Goal: Communication & Community: Answer question/provide support

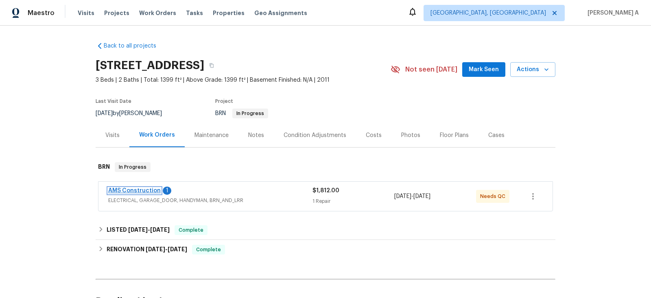
click at [136, 189] on link "AMS Construction" at bounding box center [134, 191] width 53 height 6
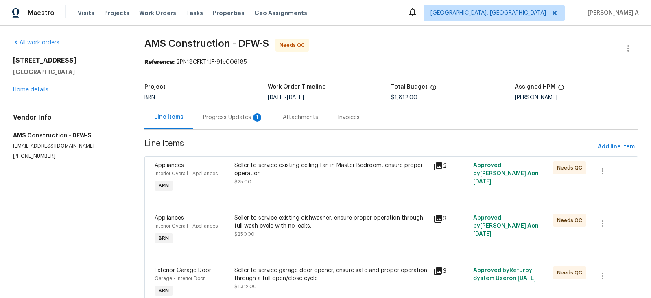
click at [212, 117] on div "Progress Updates 1" at bounding box center [233, 118] width 60 height 8
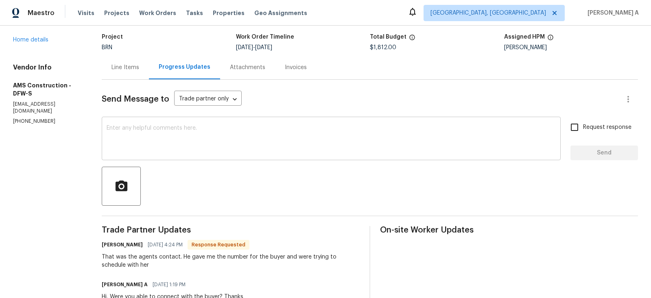
scroll to position [51, 0]
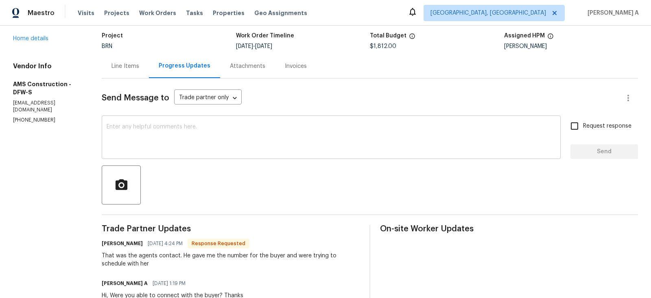
click at [240, 153] on div "x ​" at bounding box center [331, 139] width 459 height 42
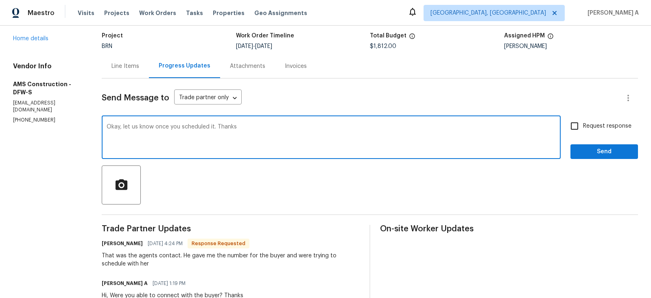
click at [0, 0] on span "Add" at bounding box center [0, 0] width 0 height 0
click at [203, 128] on textarea "Okay, let us know once you've scheduled it. Thanks" at bounding box center [331, 138] width 449 height 28
click at [0, 0] on icon "Paraphrase text" at bounding box center [0, 0] width 0 height 0
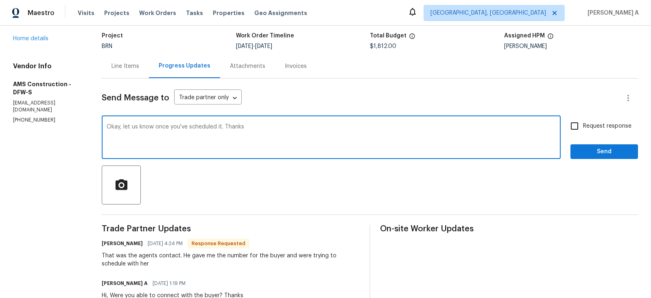
click at [0, 0] on span "scheduled" at bounding box center [0, 0] width 0 height 0
type textarea "Okay, please let us know when you have scheduled it. Thanks"
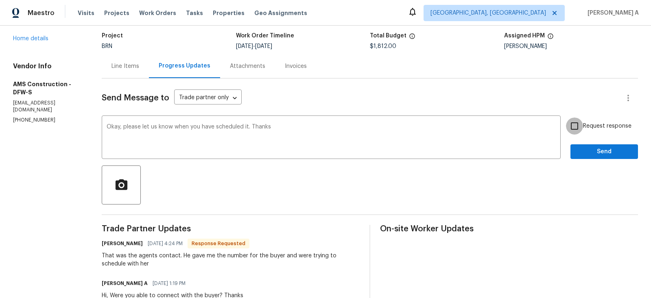
click at [570, 123] on input "Request response" at bounding box center [574, 126] width 17 height 17
checkbox input "true"
click at [608, 153] on span "Send" at bounding box center [604, 152] width 55 height 10
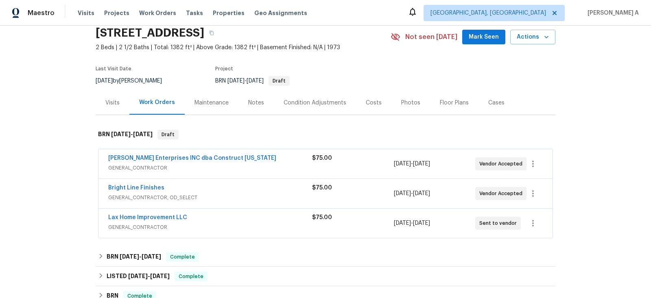
scroll to position [33, 0]
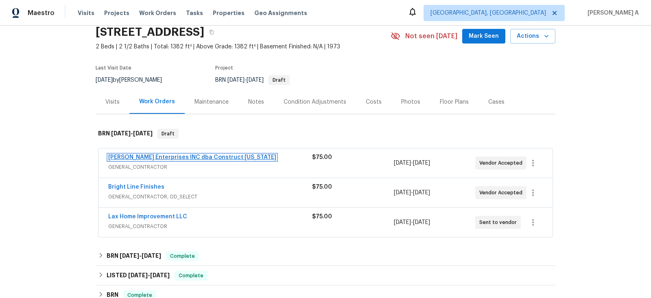
click at [172, 156] on link "Strick Enterprises INC dba Construct Ohio" at bounding box center [192, 158] width 168 height 6
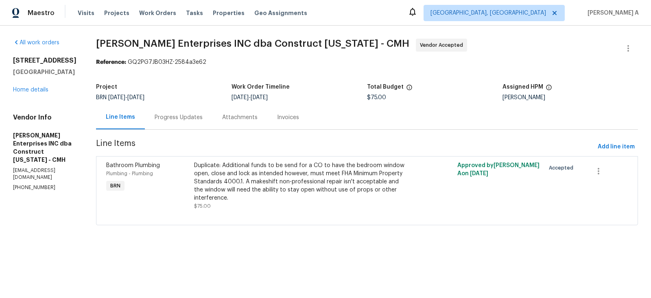
click at [178, 116] on div "Progress Updates" at bounding box center [179, 118] width 48 height 8
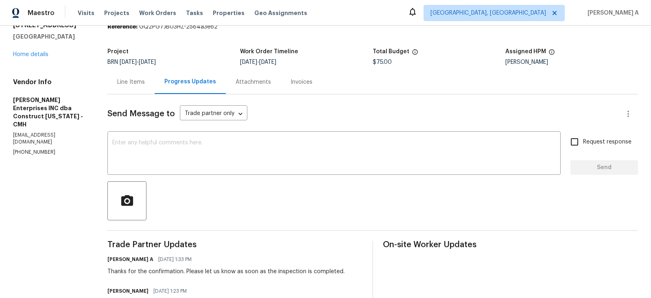
scroll to position [42, 0]
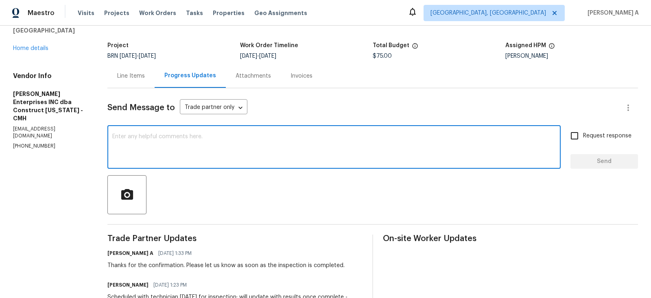
click at [224, 140] on textarea at bounding box center [334, 148] width 444 height 28
type textarea "Hi, May I know the status of the inspection? Thanks"
click at [584, 135] on label "Request response" at bounding box center [599, 135] width 66 height 17
click at [583, 135] on input "Request response" at bounding box center [574, 135] width 17 height 17
checkbox input "true"
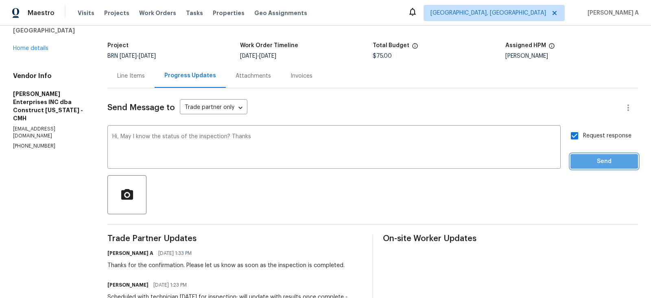
click at [595, 160] on span "Send" at bounding box center [604, 162] width 55 height 10
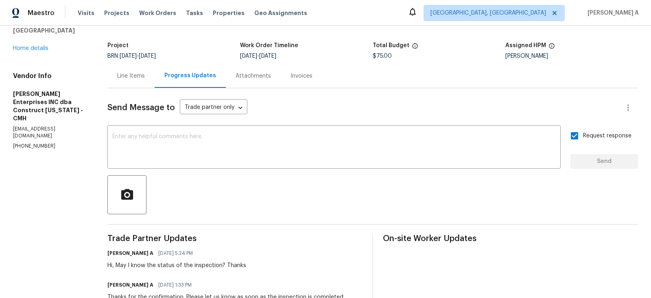
scroll to position [0, 0]
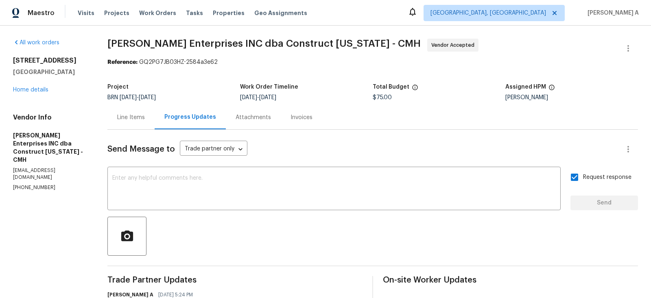
click at [141, 118] on div "Line Items" at bounding box center [131, 118] width 28 height 8
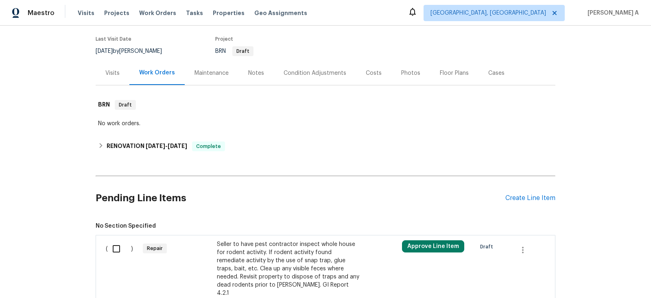
scroll to position [131, 0]
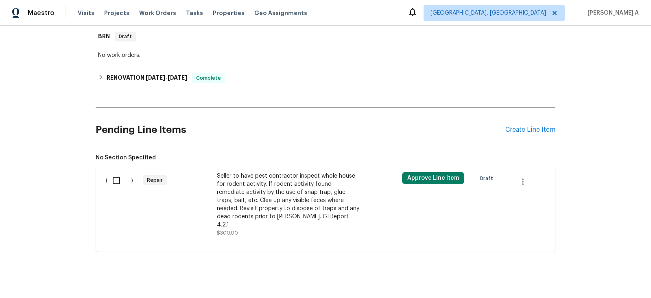
click at [303, 205] on div "Seller to have pest contractor inspect whole house for rodent activity. If rode…" at bounding box center [288, 200] width 143 height 57
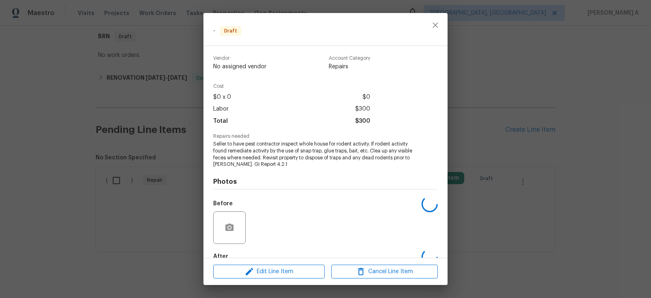
scroll to position [47, 0]
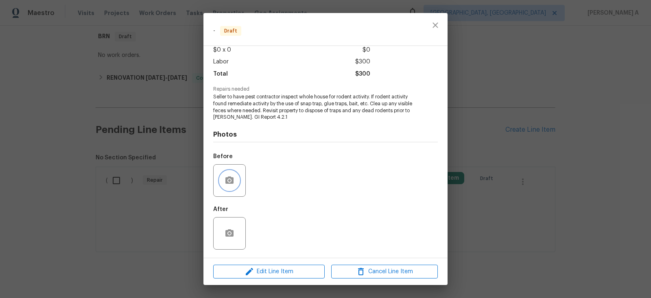
click at [225, 183] on icon "button" at bounding box center [230, 181] width 10 height 10
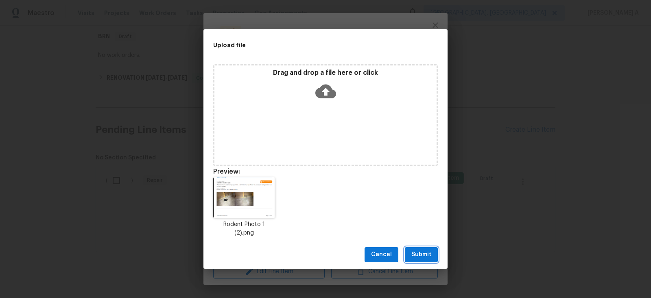
click at [416, 250] on span "Submit" at bounding box center [422, 255] width 20 height 10
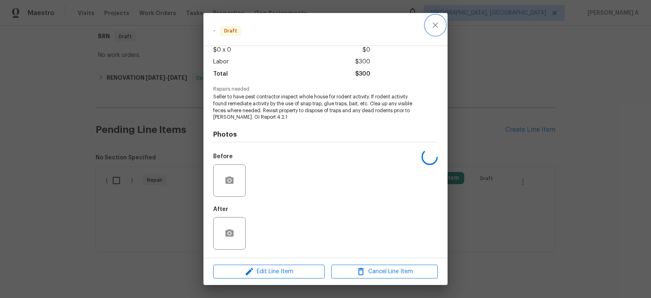
click at [436, 22] on icon "close" at bounding box center [436, 25] width 10 height 10
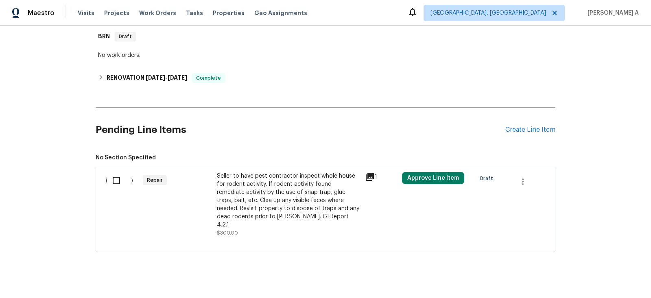
click at [291, 197] on div "Seller to have pest contractor inspect whole house for rodent activity. If rode…" at bounding box center [288, 200] width 143 height 57
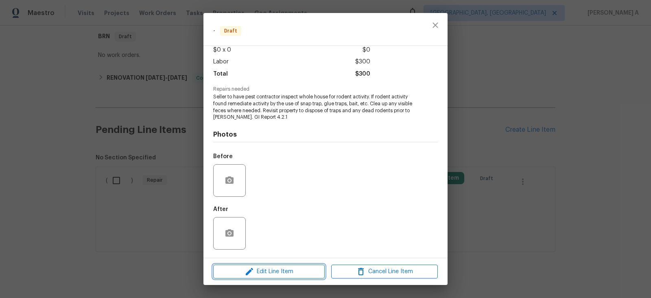
click at [287, 269] on span "Edit Line Item" at bounding box center [269, 272] width 107 height 10
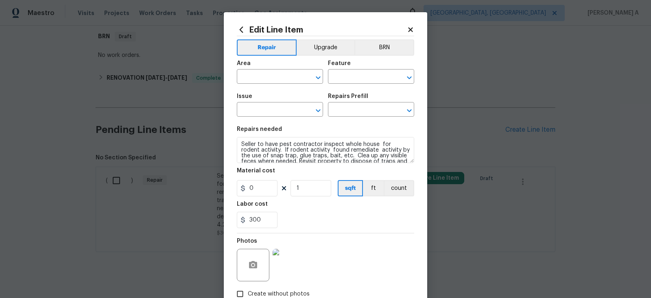
click at [385, 38] on div "Repair Upgrade BRN Area ​ Feature ​ Issue ​ Repairs Prefill ​ Repairs needed Se…" at bounding box center [325, 169] width 177 height 266
click at [384, 46] on button "BRN" at bounding box center [385, 47] width 60 height 16
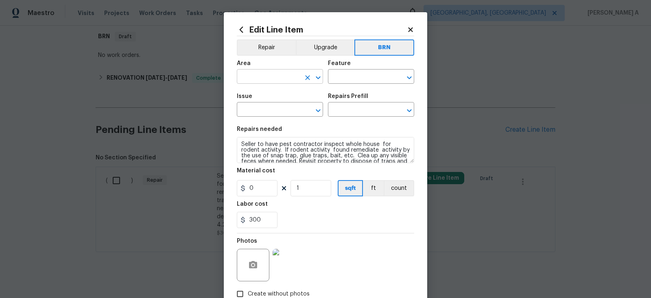
click at [276, 73] on input "text" at bounding box center [269, 77] width 64 height 13
click at [272, 118] on ul "Interior Addition Interior Overall" at bounding box center [280, 102] width 86 height 33
click at [272, 111] on li "Interior Overall" at bounding box center [280, 109] width 86 height 13
type input "Interior Overall"
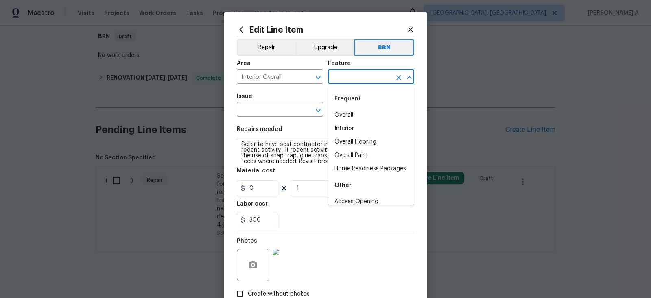
click at [341, 79] on input "text" at bounding box center [360, 77] width 64 height 13
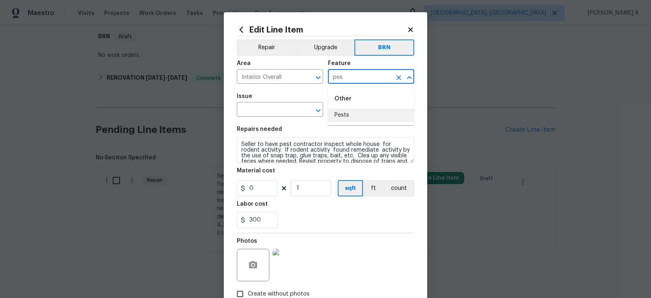
click at [348, 111] on li "Pests" at bounding box center [371, 115] width 86 height 13
type input "Pests"
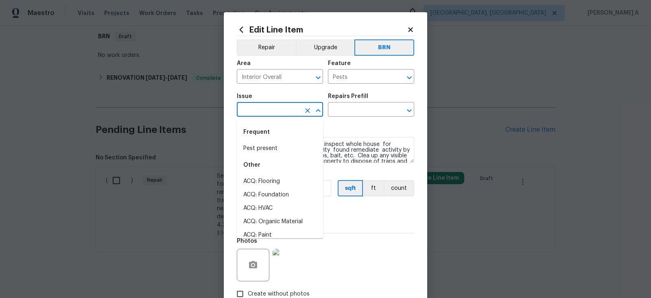
click at [255, 107] on input "text" at bounding box center [269, 110] width 64 height 13
click at [273, 142] on li "Pest present" at bounding box center [280, 148] width 86 height 13
type input "Pest present"
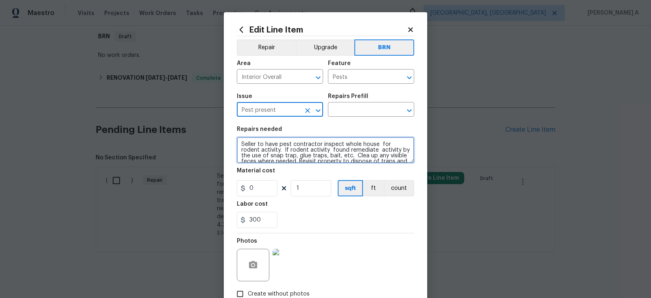
click at [273, 154] on textarea "Seller to have pest contractor inspect whole house for rodent activity. If rode…" at bounding box center [325, 150] width 177 height 26
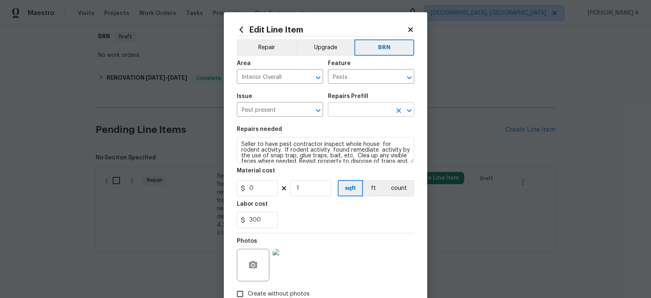
click at [365, 107] on input "text" at bounding box center [360, 110] width 64 height 13
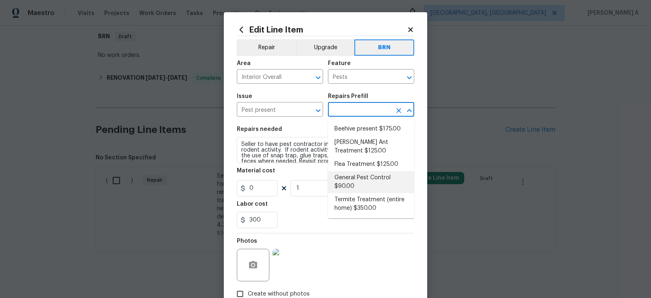
click at [366, 176] on li "General Pest Control $90.00" at bounding box center [371, 182] width 86 height 22
type input "General Pest Control $90.00"
type textarea "General pest treatment for active pest/insect infestation - non termite"
type input "90"
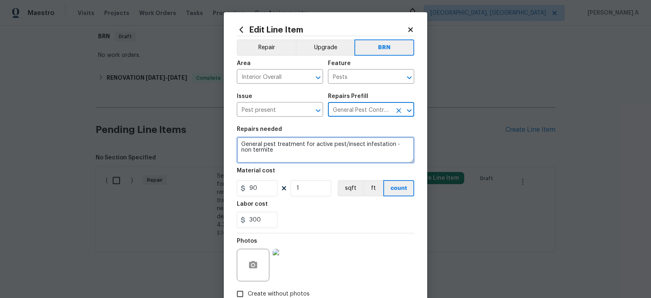
click at [298, 155] on textarea "General pest treatment for active pest/insect infestation - non termite" at bounding box center [325, 150] width 177 height 26
paste textarea "Seller to have pest contractor inspect whole house for rodent activity. If rode…"
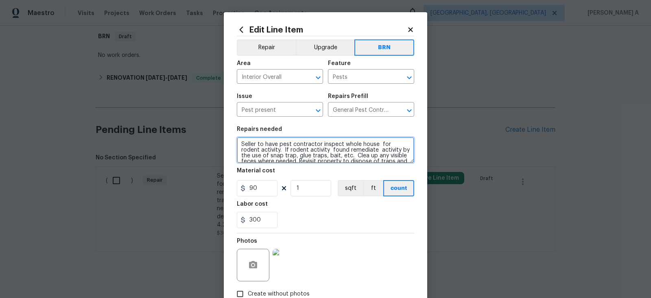
scroll to position [7, 0]
type textarea "Seller to have pest contractor inspect whole house for rodent activity. If rode…"
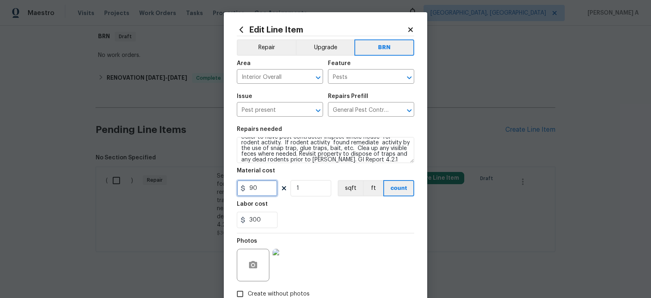
drag, startPoint x: 261, startPoint y: 189, endPoint x: 218, endPoint y: 188, distance: 42.7
click at [218, 188] on div "Edit Line Item Repair Upgrade BRN Area Interior Overall ​ Feature Pests ​ Issue…" at bounding box center [325, 149] width 651 height 298
type input "0"
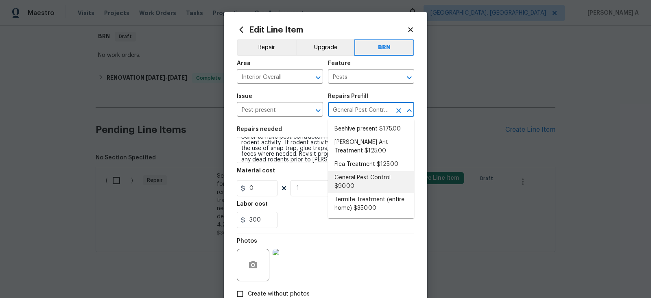
click at [352, 110] on input "General Pest Control $90.00" at bounding box center [360, 110] width 64 height 13
click at [362, 246] on div "Photos" at bounding box center [325, 260] width 177 height 53
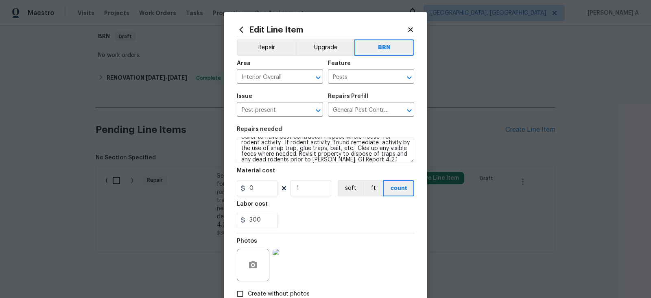
scroll to position [52, 0]
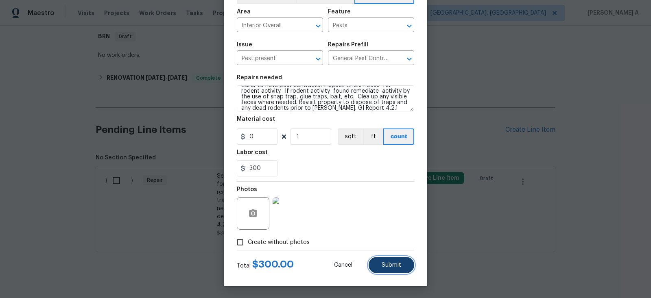
click at [398, 261] on button "Submit" at bounding box center [392, 265] width 46 height 16
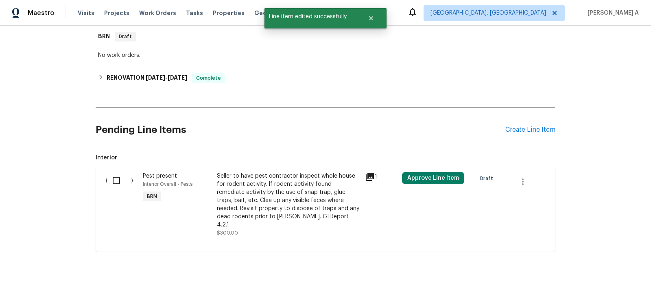
click at [118, 174] on input "checkbox" at bounding box center [119, 180] width 23 height 17
checkbox input "true"
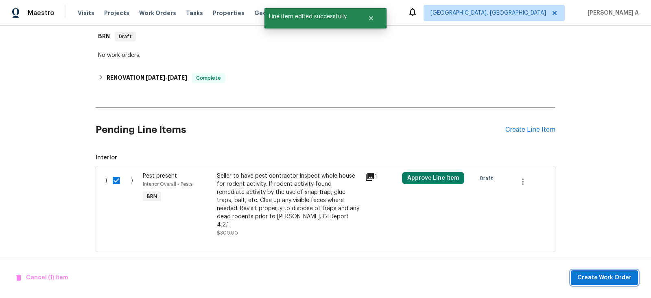
click at [608, 277] on span "Create Work Order" at bounding box center [605, 278] width 54 height 10
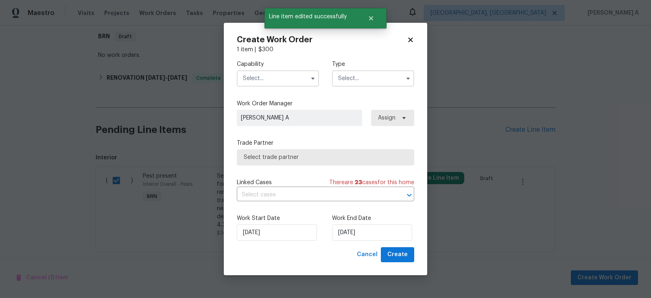
click at [275, 74] on input "text" at bounding box center [278, 78] width 82 height 16
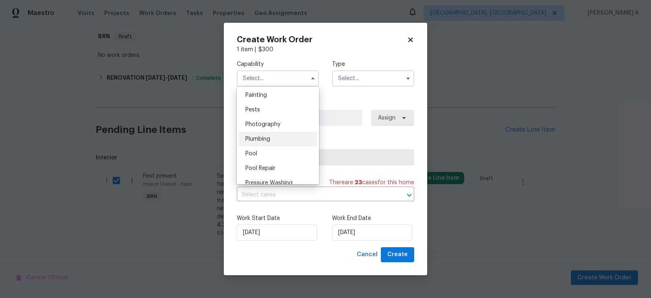
scroll to position [687, 0]
click at [265, 106] on div "Pests" at bounding box center [278, 107] width 78 height 15
type input "Pests"
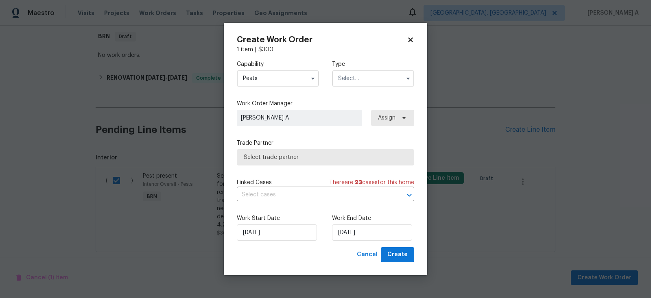
click at [368, 75] on input "text" at bounding box center [373, 78] width 82 height 16
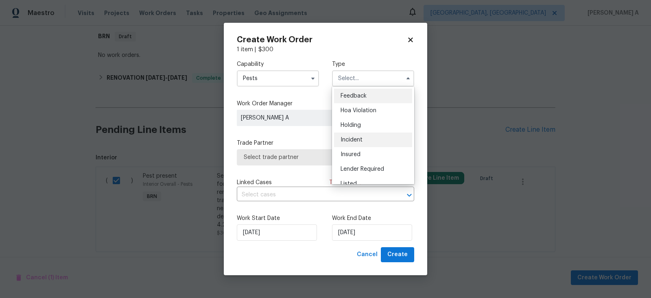
scroll to position [184, 0]
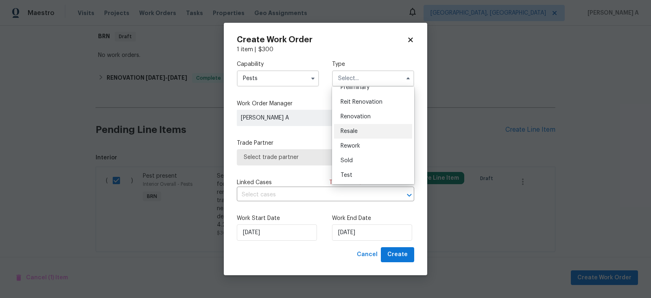
click at [365, 134] on div "Resale" at bounding box center [373, 131] width 78 height 15
type input "Resale"
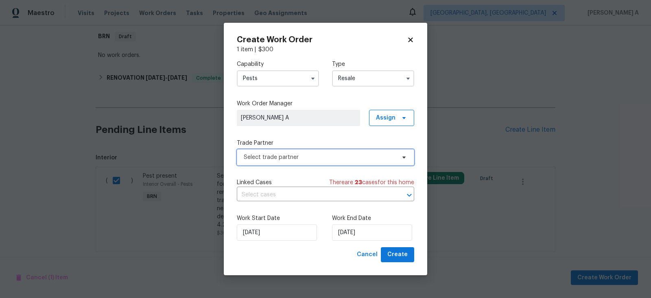
click at [331, 164] on span "Select trade partner" at bounding box center [325, 157] width 177 height 16
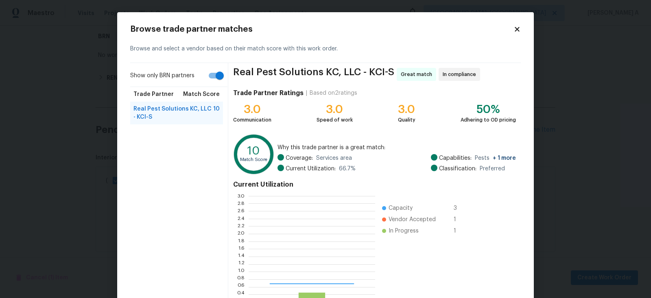
scroll to position [114, 127]
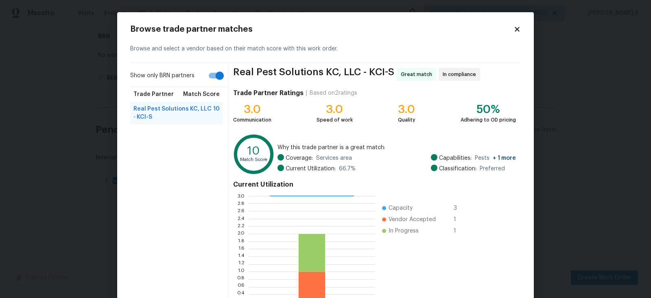
click at [211, 83] on input "Show only BRN partners" at bounding box center [220, 75] width 46 height 15
checkbox input "false"
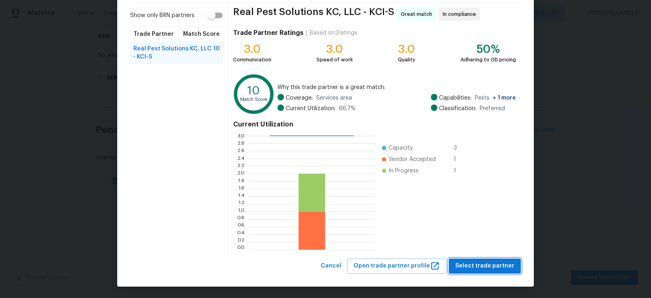
click at [488, 271] on button "Select trade partner" at bounding box center [485, 266] width 72 height 15
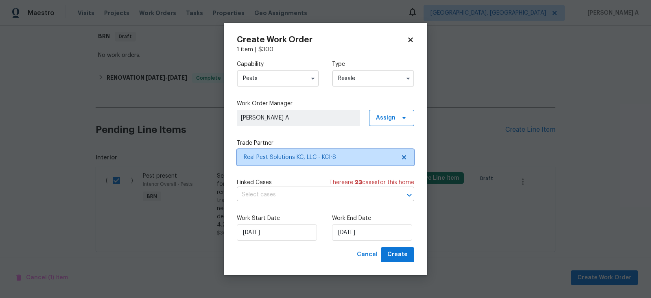
scroll to position [0, 0]
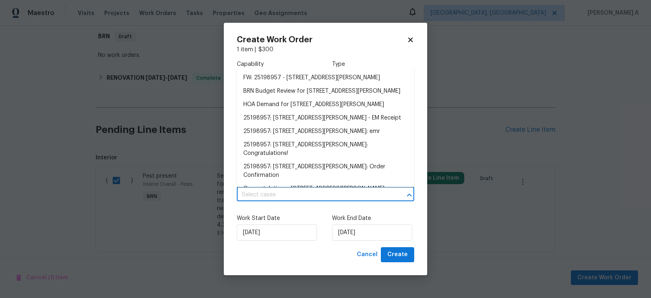
click at [311, 193] on input "text" at bounding box center [314, 195] width 155 height 13
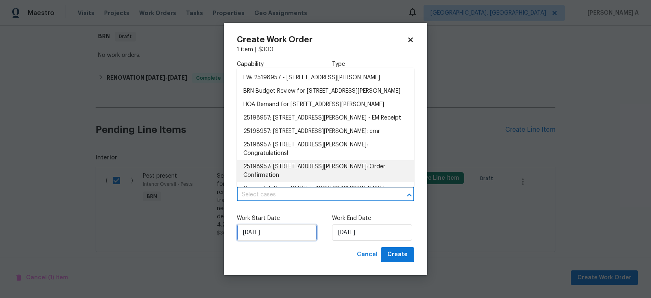
click at [279, 229] on input "[DATE]" at bounding box center [277, 233] width 80 height 16
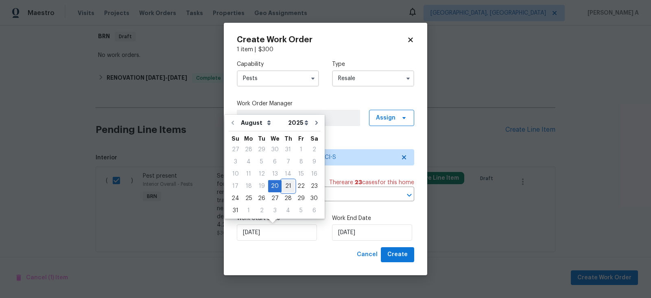
click at [285, 183] on div "21" at bounding box center [288, 186] width 13 height 11
type input "[DATE]"
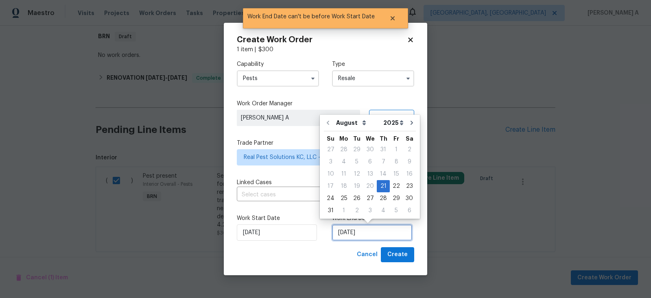
click at [358, 227] on input "[DATE]" at bounding box center [372, 233] width 80 height 16
click at [391, 182] on div "22" at bounding box center [396, 186] width 13 height 11
type input "8/22/2025"
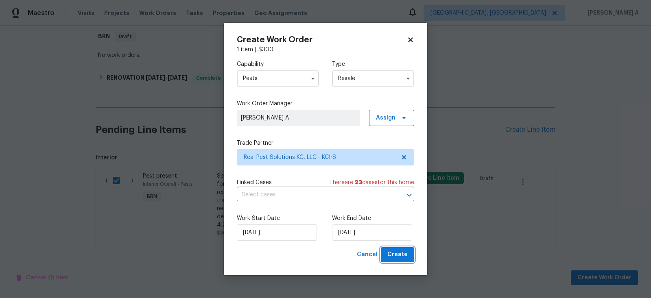
click at [400, 253] on span "Create" at bounding box center [398, 255] width 20 height 10
checkbox input "false"
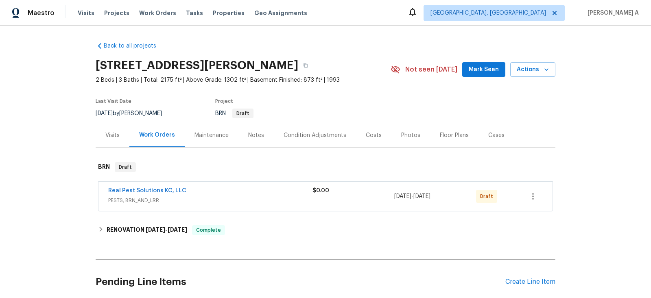
scroll to position [31, 0]
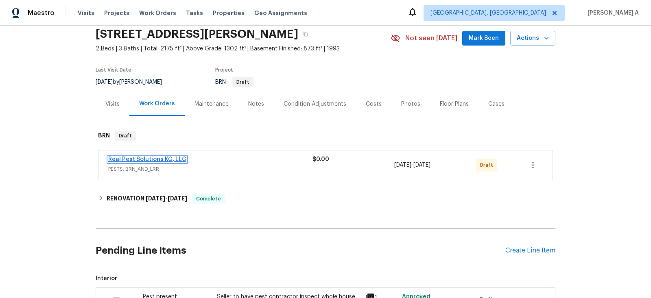
click at [160, 159] on link "Real Pest Solutions KC, LLC" at bounding box center [147, 160] width 78 height 6
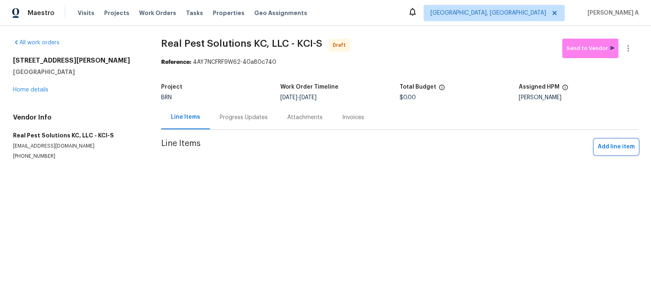
click at [619, 149] on span "Add line item" at bounding box center [616, 147] width 37 height 10
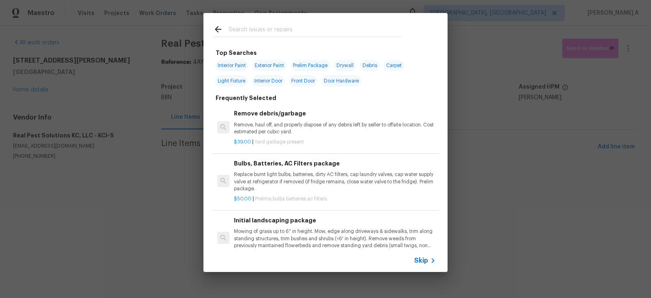
click at [431, 257] on icon at bounding box center [433, 261] width 10 height 10
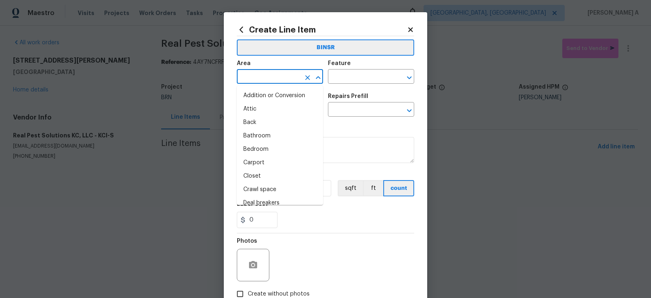
click at [264, 83] on input "text" at bounding box center [269, 77] width 64 height 13
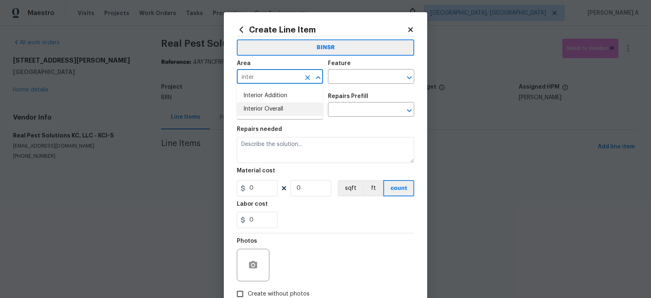
click at [275, 106] on li "Interior Overall" at bounding box center [280, 109] width 86 height 13
type input "Interior Overall"
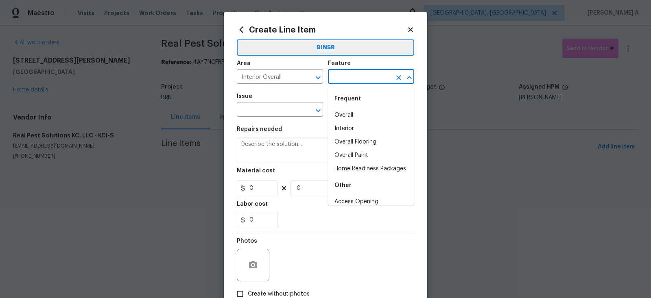
click at [334, 78] on input "text" at bounding box center [360, 77] width 64 height 13
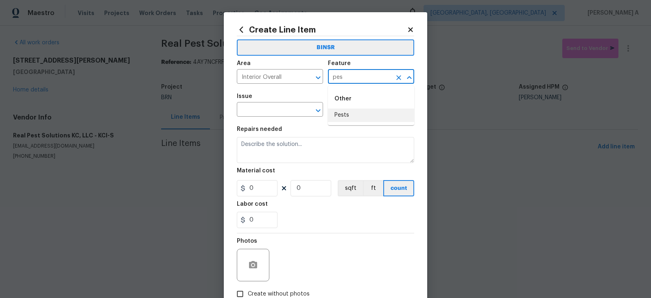
click at [342, 114] on li "Pests" at bounding box center [371, 115] width 86 height 13
type input "Pests"
click at [247, 112] on input "text" at bounding box center [269, 110] width 64 height 13
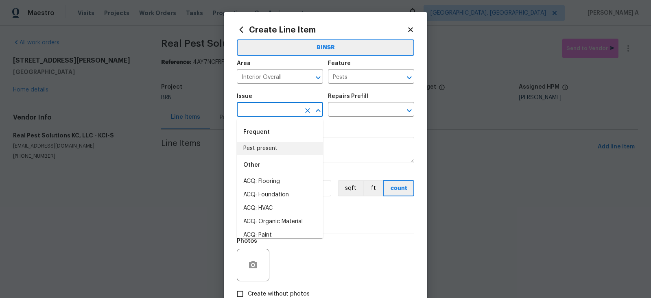
click at [272, 144] on li "Pest present" at bounding box center [280, 148] width 86 height 13
type input "Pest present"
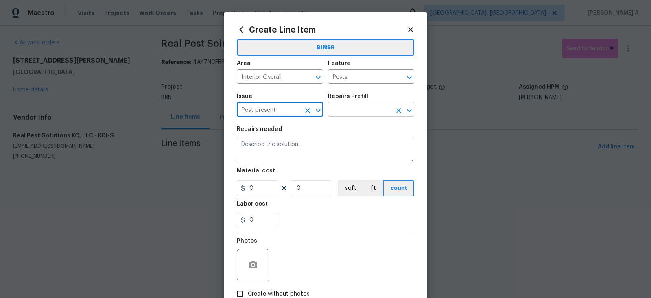
click at [359, 112] on input "text" at bounding box center [360, 110] width 64 height 13
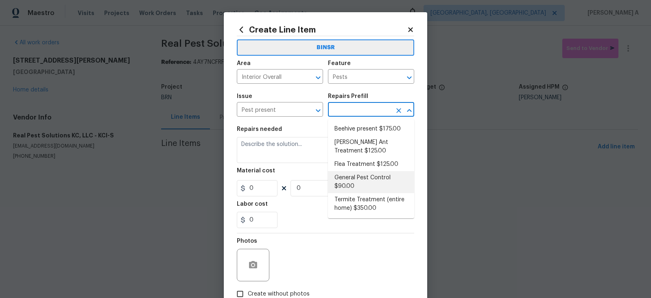
click at [362, 182] on li "General Pest Control $90.00" at bounding box center [371, 182] width 86 height 22
type input "General Pest Control $90.00"
type textarea "General pest treatment for active pest/insect infestation - non termite"
type input "90"
type input "1"
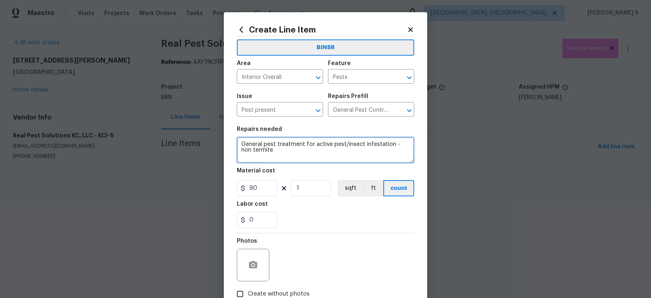
click at [293, 152] on textarea "General pest treatment for active pest/insect infestation - non termite" at bounding box center [325, 150] width 177 height 26
click at [303, 153] on textarea "General pest treatment for active pest/insect infestation - non termite" at bounding box center [325, 150] width 177 height 26
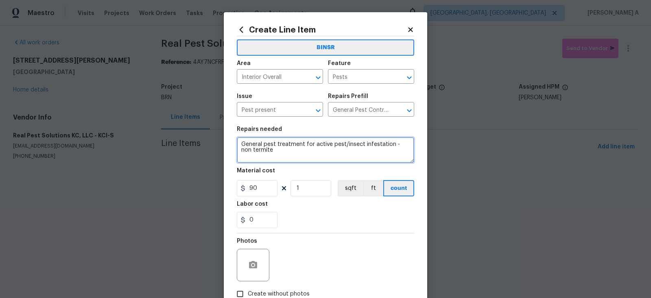
click at [303, 153] on textarea "General pest treatment for active pest/insect infestation - non termite" at bounding box center [325, 150] width 177 height 26
paste textarea "Seller to have pest contractor inspect whole house for rodent activity. If rode…"
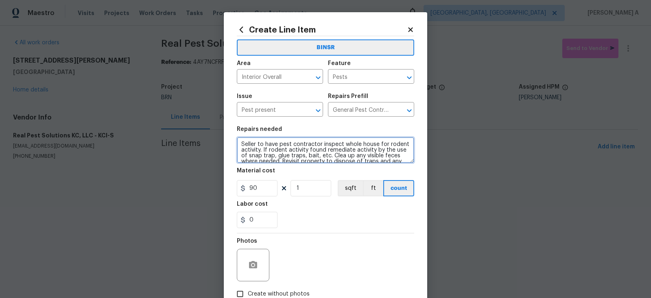
scroll to position [13, 0]
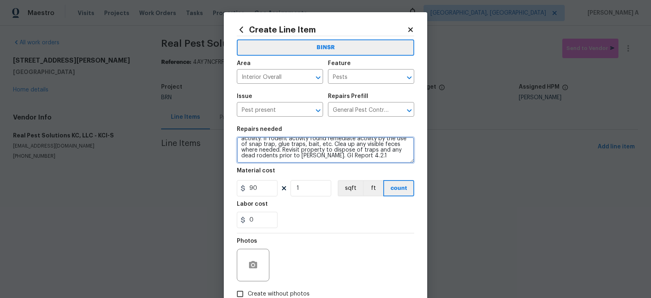
type textarea "Seller to have pest contractor inspect whole house for rodent activity. If rode…"
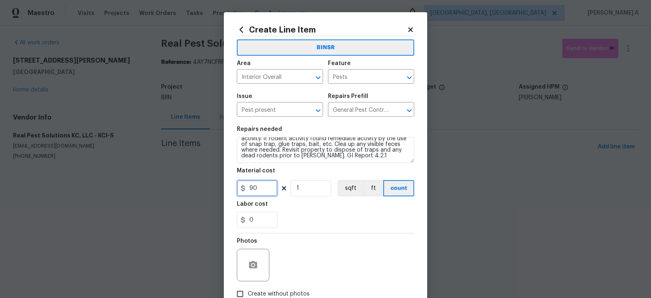
drag, startPoint x: 263, startPoint y: 191, endPoint x: 210, endPoint y: 191, distance: 52.5
click at [210, 191] on div "Create Line Item BINSR Area Interior Overall ​ Feature Pests ​ Issue Pest prese…" at bounding box center [325, 149] width 651 height 298
type input "0"
drag, startPoint x: 259, startPoint y: 222, endPoint x: 208, endPoint y: 220, distance: 51.7
click at [207, 220] on div "Create Line Item BINSR Area Interior Overall ​ Feature Pests ​ Issue Pest prese…" at bounding box center [325, 149] width 651 height 298
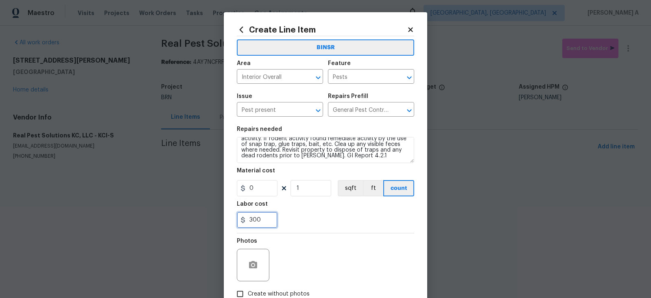
type input "300"
click at [255, 269] on icon "button" at bounding box center [253, 266] width 10 height 10
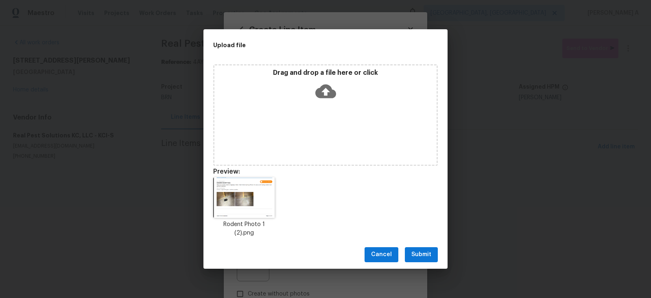
click at [426, 250] on span "Submit" at bounding box center [422, 255] width 20 height 10
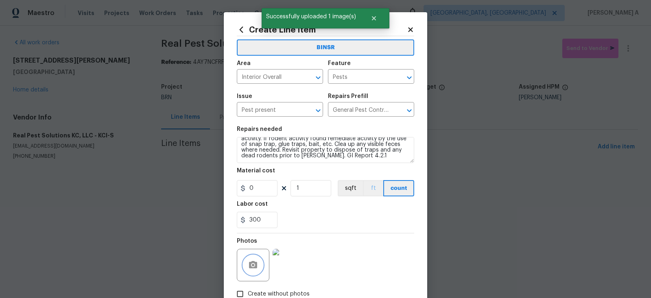
scroll to position [52, 0]
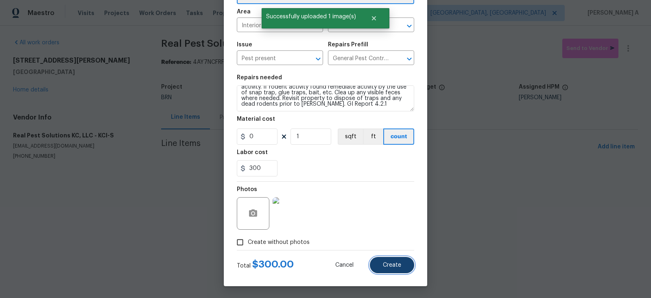
click at [396, 270] on button "Create" at bounding box center [392, 265] width 44 height 16
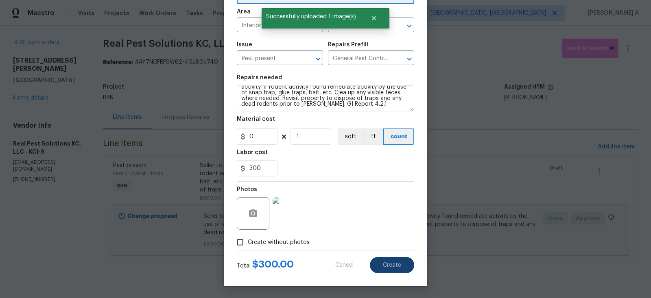
type input "0"
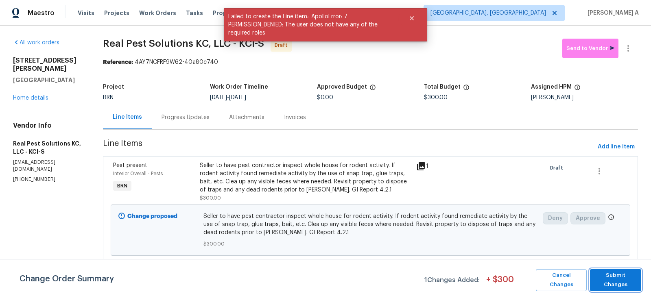
click at [626, 273] on button "Submit Changes" at bounding box center [615, 280] width 51 height 22
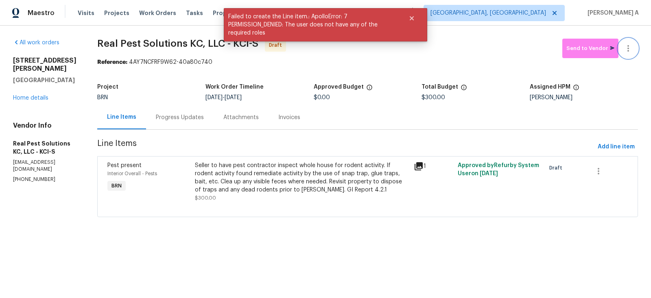
click at [632, 46] on icon "button" at bounding box center [629, 49] width 10 height 10
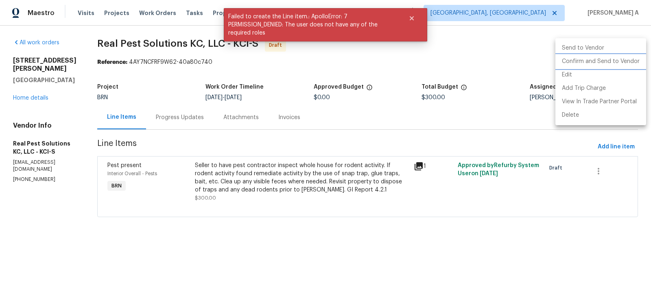
click at [636, 62] on li "Confirm and Send to Vendor" at bounding box center [601, 61] width 91 height 13
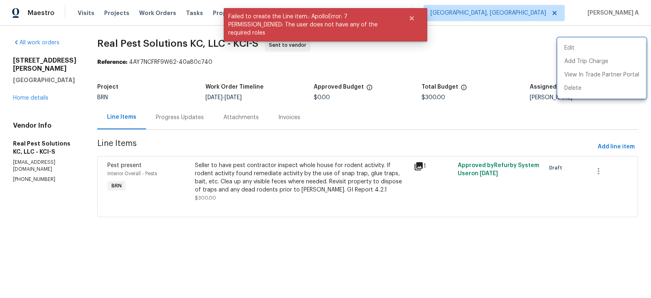
click at [192, 120] on div at bounding box center [325, 149] width 651 height 298
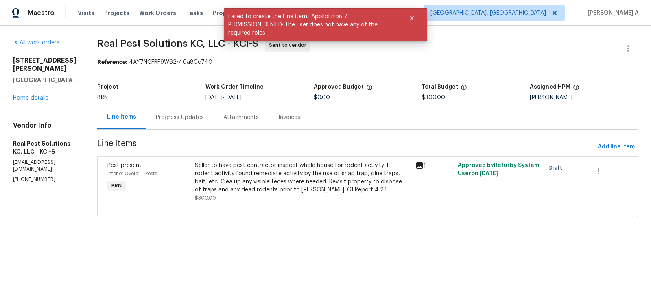
click at [196, 119] on div "Progress Updates" at bounding box center [180, 118] width 48 height 8
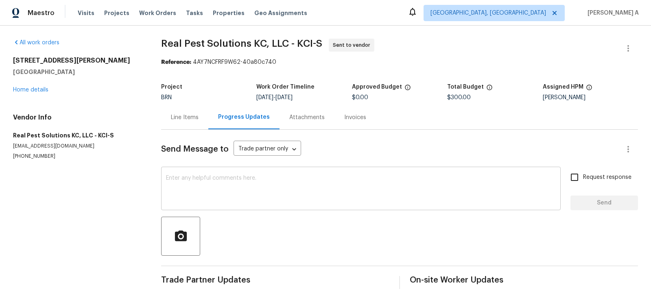
scroll to position [4, 0]
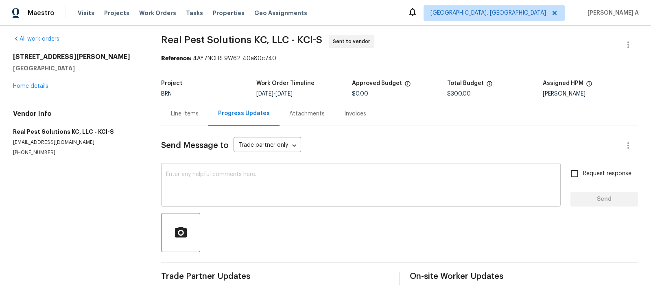
click at [175, 179] on textarea at bounding box center [361, 186] width 390 height 28
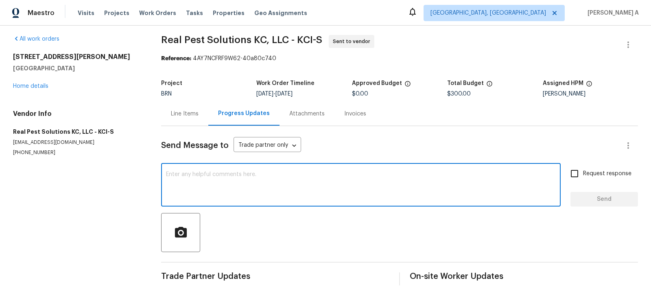
paste textarea "Hi, I'm Akshay from Opendoor. Just wanted to check if you received the workorde…"
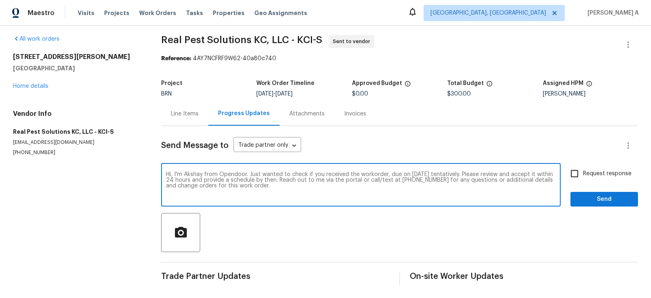
type textarea "Hi, I'm Akshay from Opendoor. Just wanted to check if you received the workorde…"
click at [580, 175] on input "Request response" at bounding box center [574, 173] width 17 height 17
checkbox input "true"
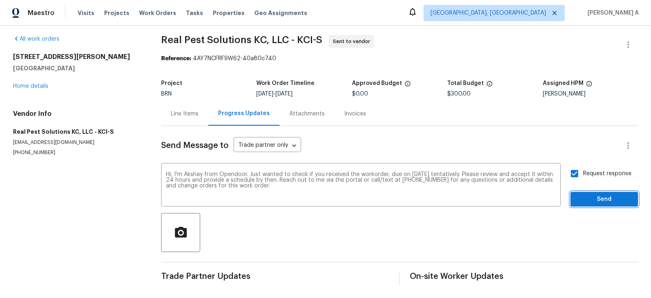
click at [598, 197] on span "Send" at bounding box center [604, 200] width 55 height 10
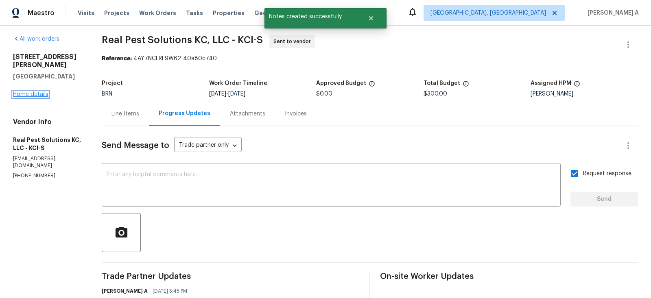
click at [41, 92] on link "Home details" at bounding box center [30, 95] width 35 height 6
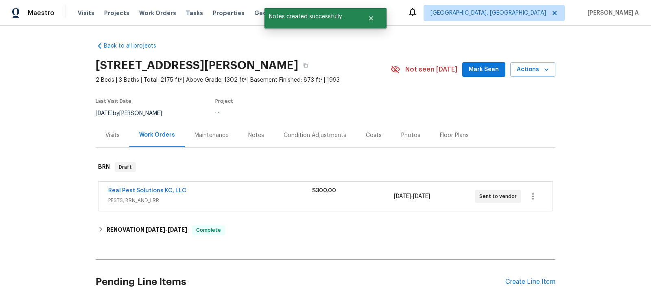
scroll to position [152, 0]
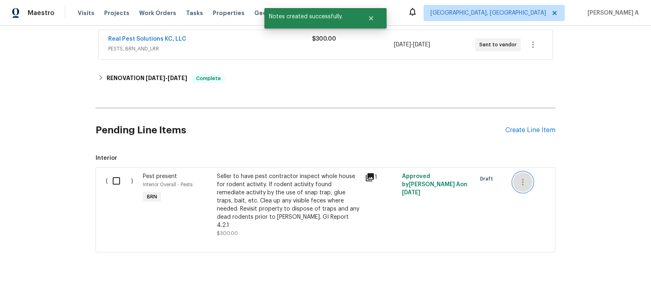
click at [527, 175] on button "button" at bounding box center [523, 183] width 20 height 20
click at [530, 188] on ul "Cancel" at bounding box center [528, 181] width 31 height 20
click at [530, 181] on li "Cancel" at bounding box center [528, 180] width 31 height 13
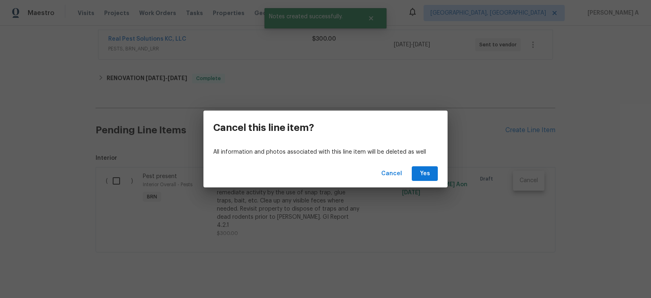
click at [409, 178] on div "Cancel Yes" at bounding box center [326, 174] width 244 height 28
click at [426, 177] on span "Yes" at bounding box center [424, 174] width 13 height 10
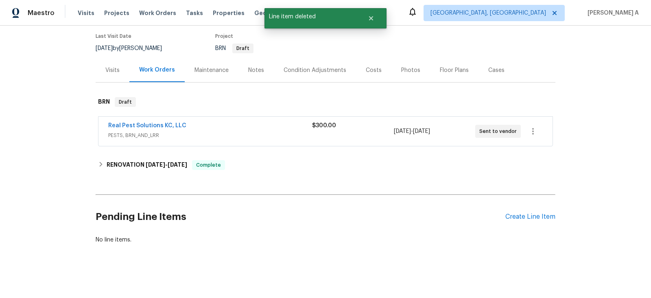
scroll to position [65, 0]
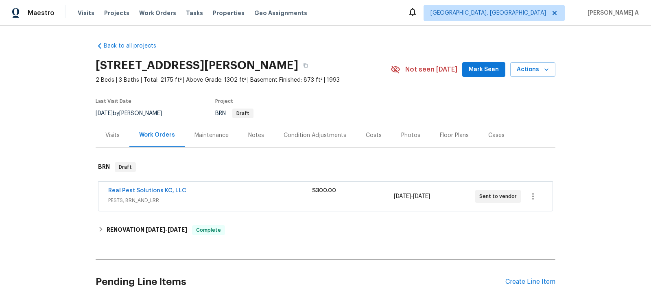
scroll to position [65, 0]
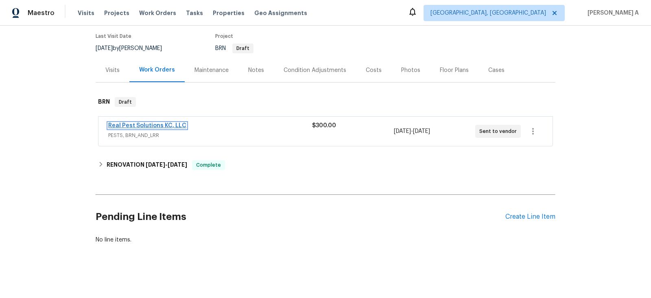
click at [162, 124] on link "Real Pest Solutions KC, LLC" at bounding box center [147, 126] width 78 height 6
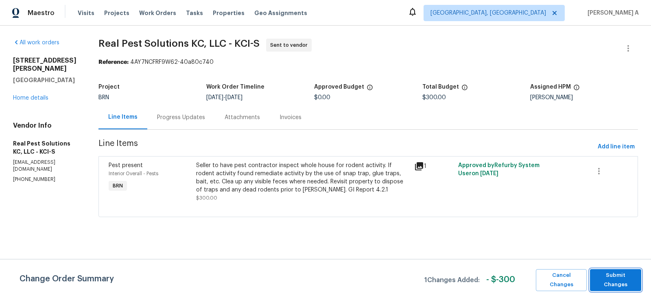
click at [615, 284] on button "Submit Changes" at bounding box center [615, 280] width 51 height 22
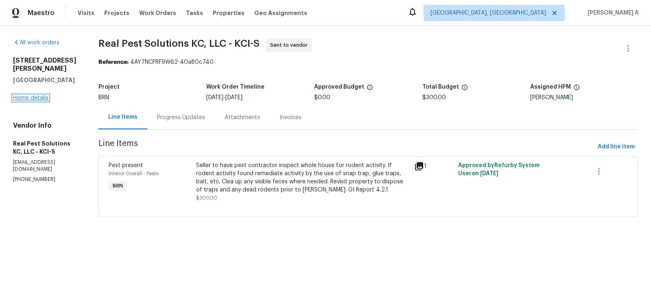
click at [36, 95] on link "Home details" at bounding box center [30, 98] width 35 height 6
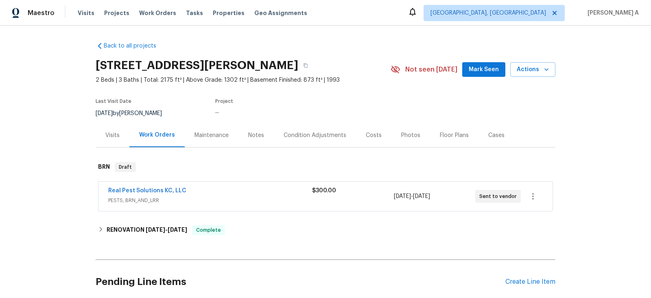
scroll to position [65, 0]
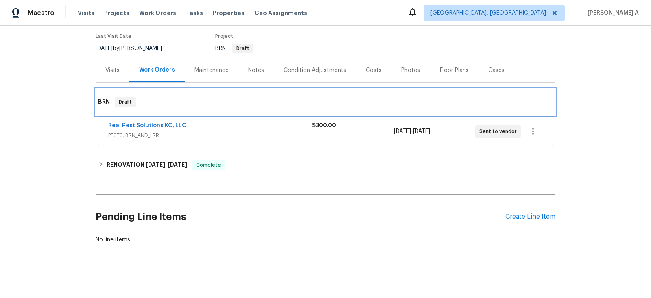
click at [335, 101] on div "BRN Draft" at bounding box center [325, 102] width 455 height 10
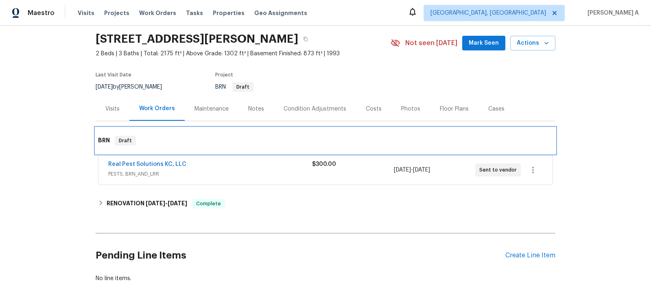
scroll to position [23, 0]
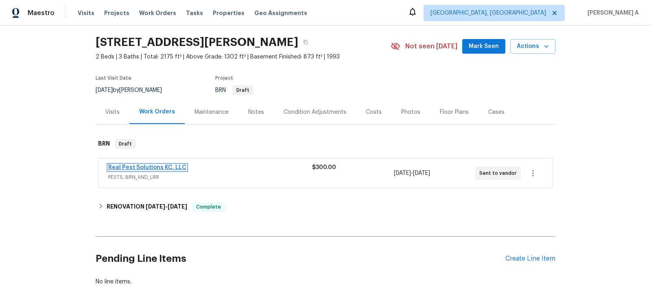
click at [162, 165] on link "Real Pest Solutions KC, LLC" at bounding box center [147, 168] width 78 height 6
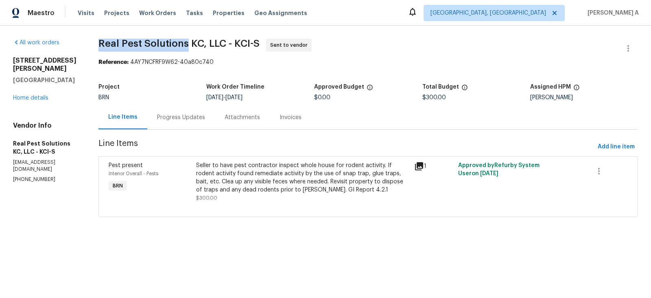
copy span "Real Pest Solutions"
drag, startPoint x: 109, startPoint y: 46, endPoint x: 199, endPoint y: 46, distance: 90.0
click at [199, 46] on div "All work orders 15513 Floyd St Overland Park, KS 66223 Home details Vendor Info…" at bounding box center [325, 133] width 651 height 215
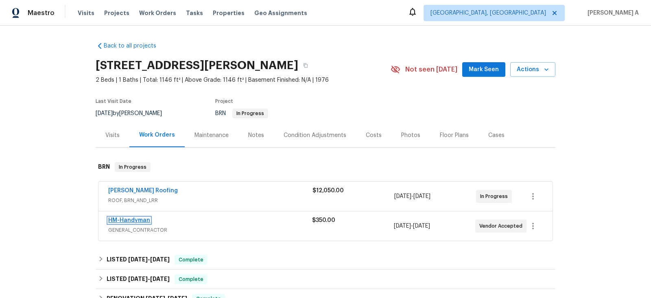
click at [123, 221] on link "HM-Handyman" at bounding box center [129, 221] width 42 height 6
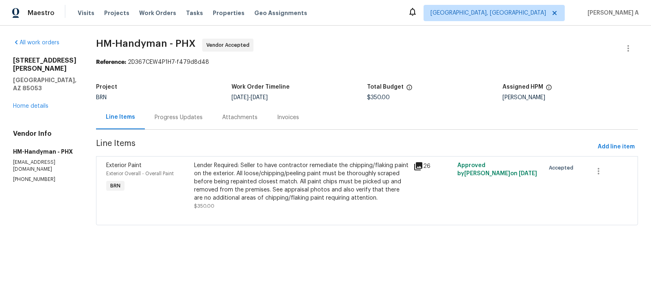
click at [197, 119] on div "Progress Updates" at bounding box center [179, 118] width 48 height 8
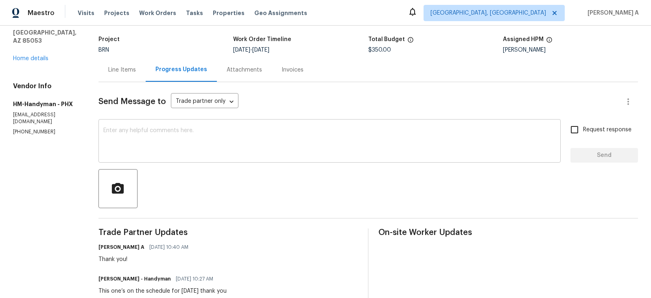
scroll to position [88, 0]
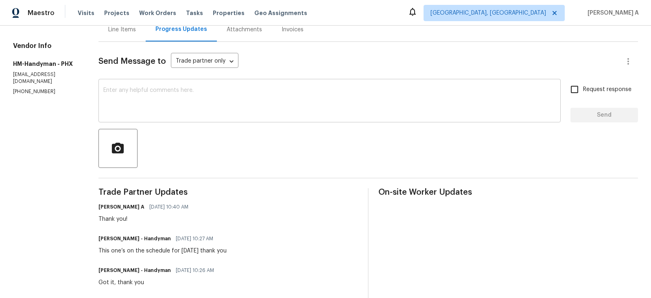
click at [261, 108] on textarea at bounding box center [329, 102] width 453 height 28
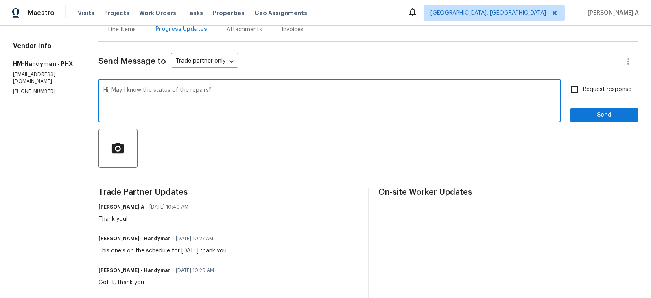
type textarea "Hi, May I know the status of the repairs?"
click at [574, 94] on input "Request response" at bounding box center [574, 89] width 17 height 17
checkbox input "true"
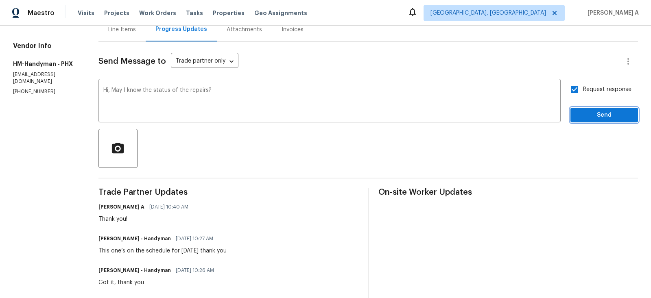
click at [594, 116] on span "Send" at bounding box center [604, 115] width 55 height 10
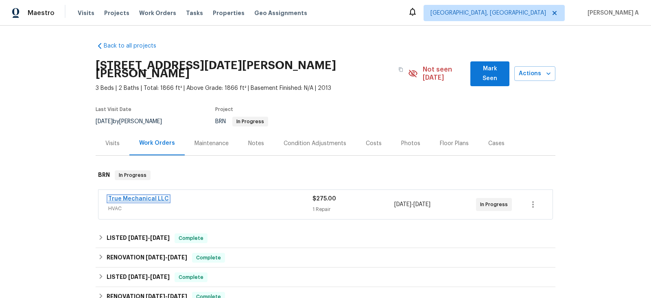
click at [148, 196] on link "True Mechanical LLC" at bounding box center [138, 199] width 61 height 6
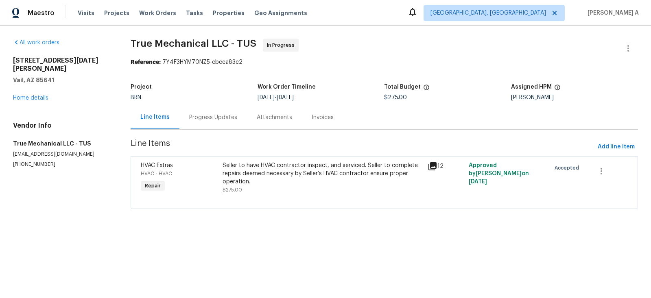
click at [207, 125] on div "Progress Updates" at bounding box center [214, 117] width 68 height 24
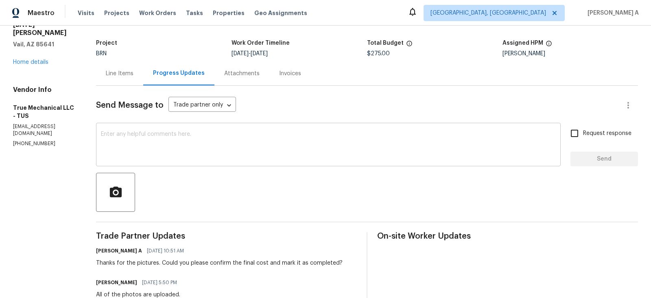
scroll to position [44, 0]
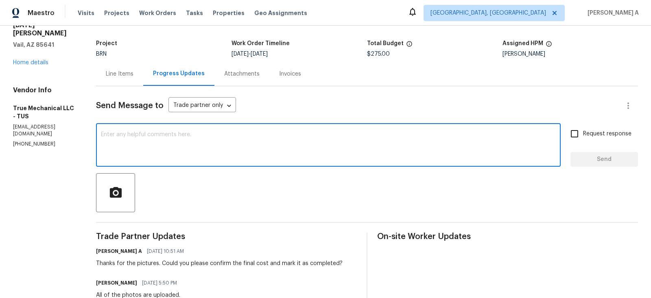
click at [221, 160] on textarea at bounding box center [328, 146] width 455 height 28
click at [281, 140] on textarea "Hey team, could you please mark it as completed, If everyt" at bounding box center [328, 146] width 455 height 28
click at [282, 138] on textarea "Hey team, could you please mark it as completed, If everyt" at bounding box center [328, 146] width 455 height 28
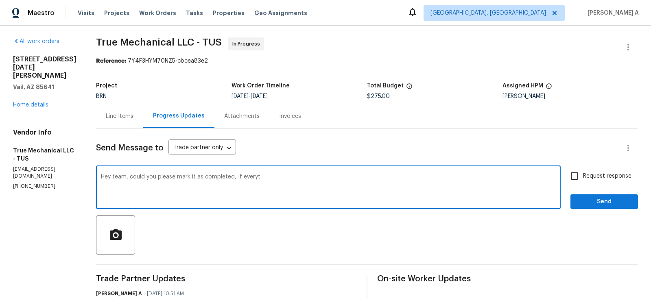
scroll to position [0, 0]
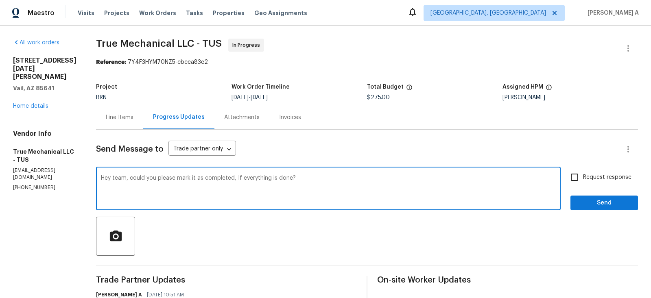
type textarea "Hey team, could you please mark it as completed, If everything is done?"
click at [576, 180] on input "Request response" at bounding box center [574, 177] width 17 height 17
checkbox input "true"
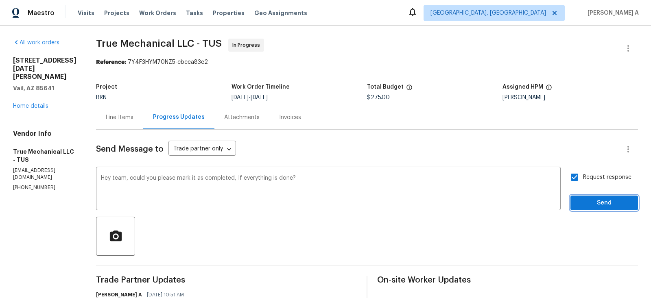
click at [602, 201] on span "Send" at bounding box center [604, 203] width 55 height 10
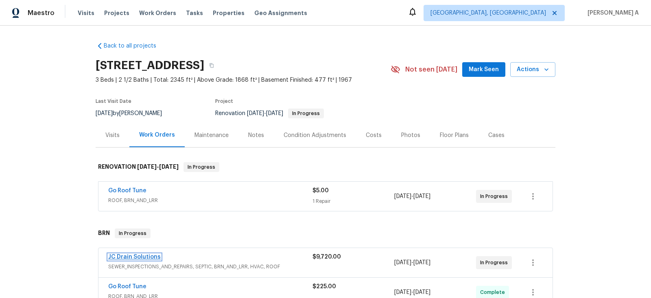
click at [130, 256] on link "JC Drain Solutions" at bounding box center [134, 257] width 53 height 6
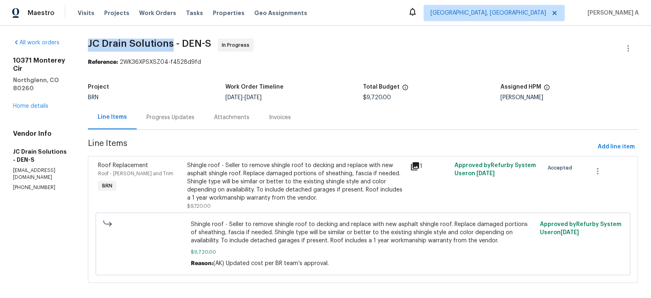
copy span "JC Drain Solutions"
drag, startPoint x: 104, startPoint y: 42, endPoint x: 188, endPoint y: 43, distance: 83.5
click at [188, 43] on div "All work orders [STREET_ADDRESS] Home details Vendor Info JC Drain Solutions - …" at bounding box center [325, 166] width 651 height 280
click at [444, 21] on div "Maestro Visits Projects Work Orders Tasks Properties Geo Assignments [GEOGRAPHI…" at bounding box center [325, 13] width 651 height 26
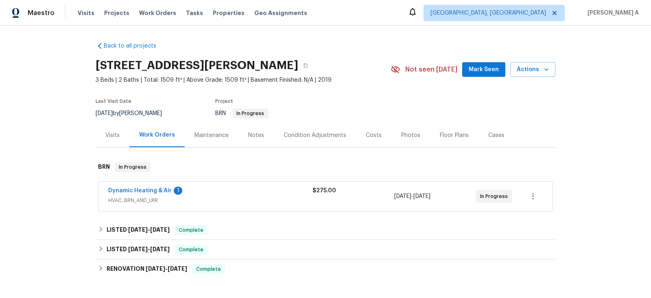
click at [157, 195] on div "Dynamic Heating & Air 1" at bounding box center [210, 192] width 204 height 10
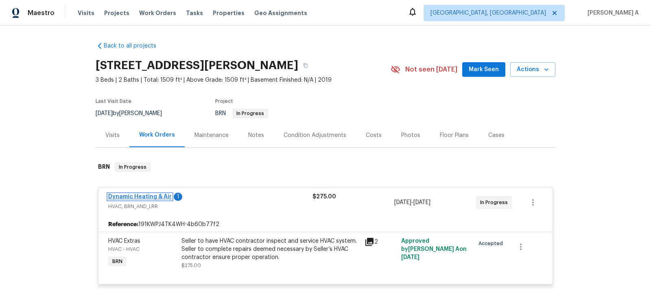
click at [155, 197] on link "Dynamic Heating & Air" at bounding box center [140, 197] width 64 height 6
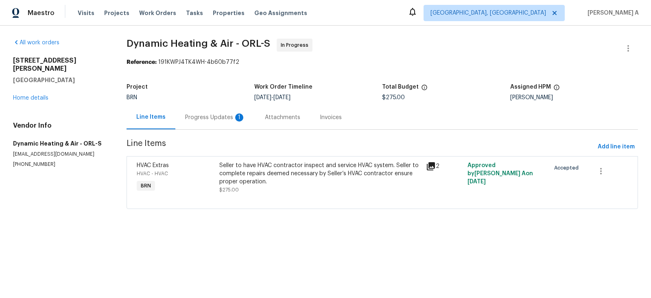
click at [208, 114] on div "Progress Updates 1" at bounding box center [215, 118] width 60 height 8
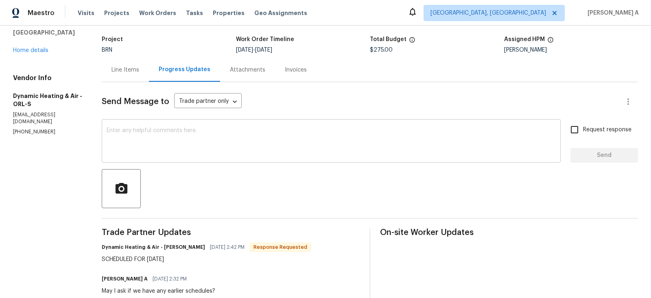
scroll to position [50, 0]
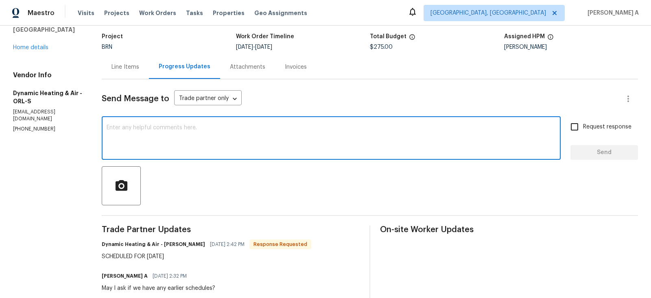
click at [245, 139] on textarea at bounding box center [331, 139] width 449 height 28
type textarea "Great! thank you"
click at [582, 127] on input "Request response" at bounding box center [574, 126] width 17 height 17
checkbox input "true"
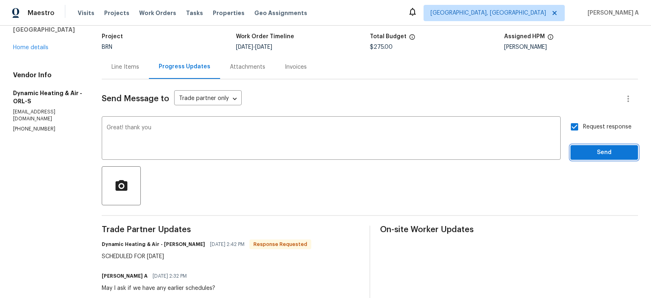
click at [601, 151] on span "Send" at bounding box center [604, 153] width 55 height 10
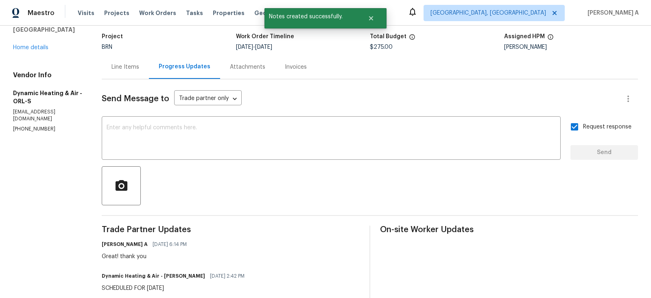
scroll to position [0, 0]
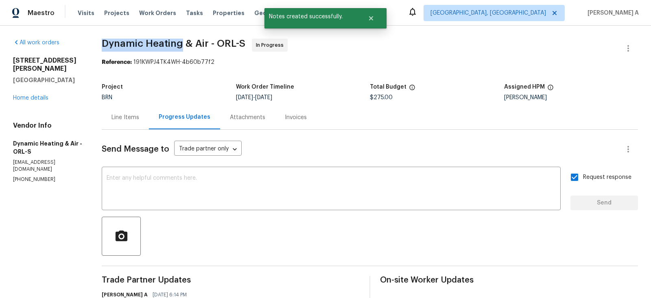
copy span "Dynamic Heating"
drag, startPoint x: 103, startPoint y: 44, endPoint x: 182, endPoint y: 43, distance: 79.8
click at [183, 43] on div "All work orders [STREET_ADDRESS][PERSON_NAME] Home details Vendor Info Dynamic …" at bounding box center [325, 276] width 651 height 500
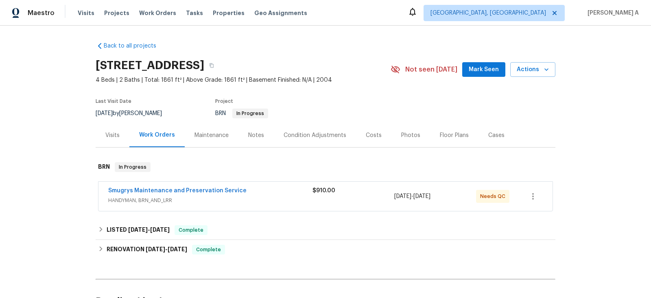
click at [199, 193] on span "Smugrys Maintenance and Preservation Service" at bounding box center [177, 191] width 138 height 8
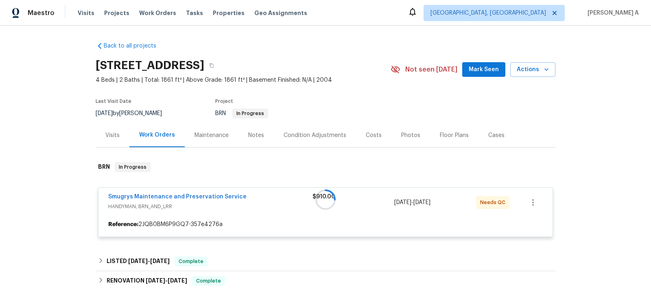
click at [201, 196] on div at bounding box center [326, 199] width 460 height 91
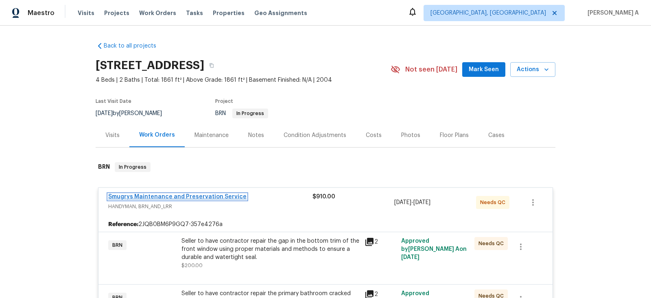
click at [201, 195] on link "Smugrys Maintenance and Preservation Service" at bounding box center [177, 197] width 138 height 6
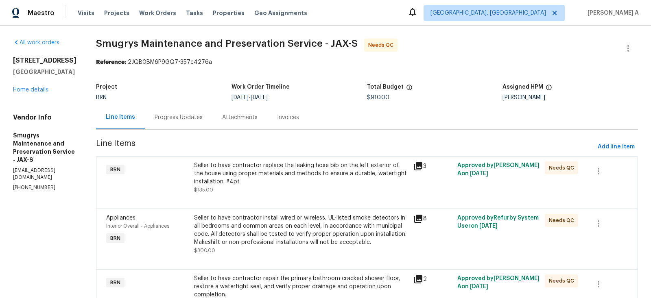
click at [171, 121] on div "Progress Updates" at bounding box center [179, 118] width 48 height 8
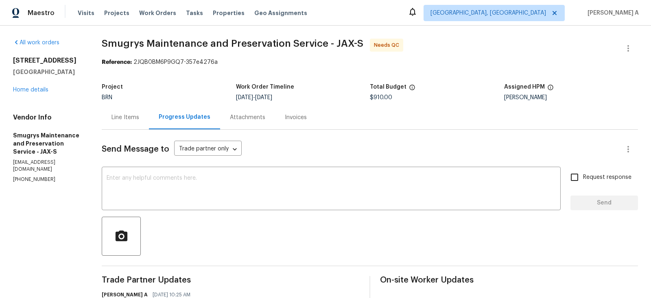
click at [138, 124] on div "Line Items" at bounding box center [125, 117] width 47 height 24
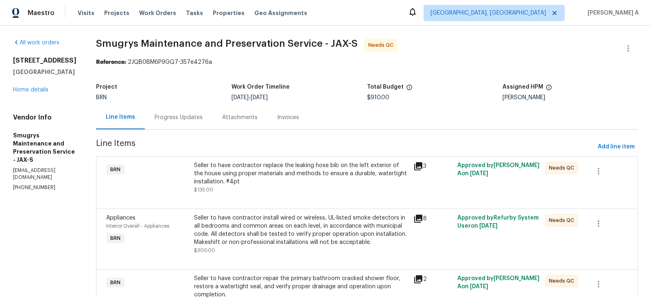
scroll to position [91, 0]
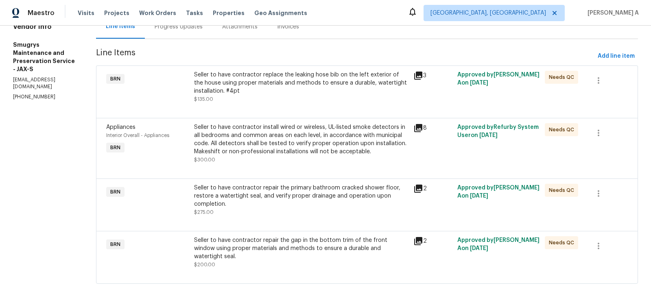
click at [299, 241] on div "Seller to have contractor repair the gap in the bottom trim of the front window…" at bounding box center [301, 249] width 215 height 24
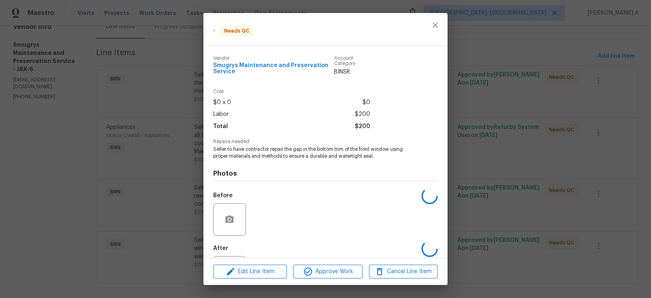
scroll to position [39, 0]
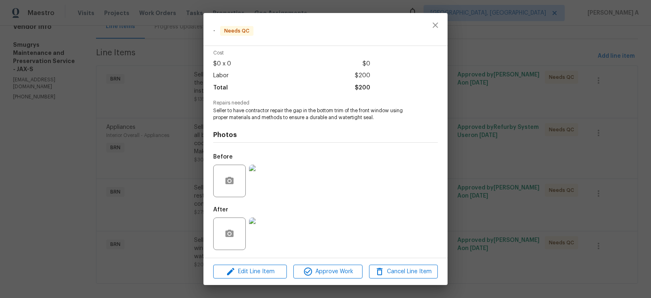
click at [266, 179] on img at bounding box center [265, 181] width 33 height 33
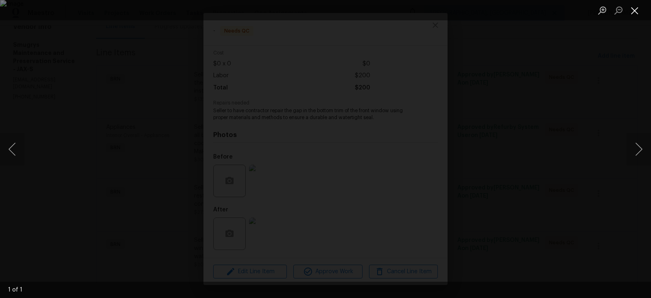
click at [634, 11] on button "Close lightbox" at bounding box center [635, 10] width 16 height 14
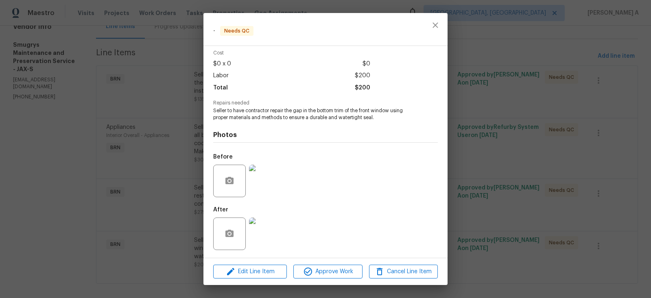
click at [274, 235] on img at bounding box center [265, 234] width 33 height 33
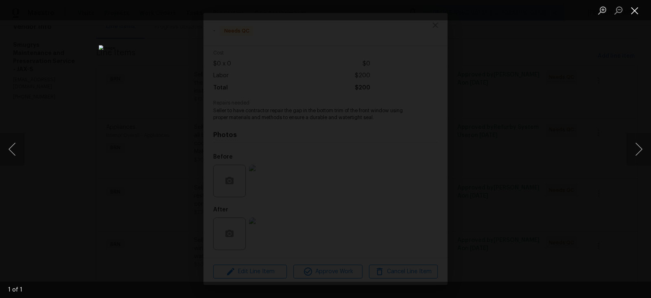
click at [634, 7] on button "Close lightbox" at bounding box center [635, 10] width 16 height 14
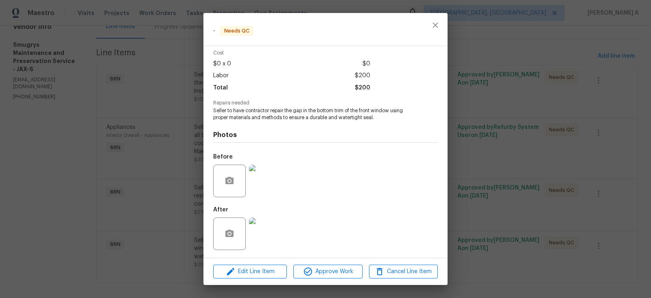
click at [258, 188] on img at bounding box center [265, 181] width 33 height 33
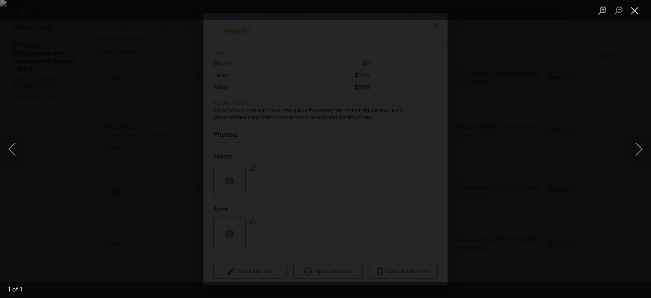
click at [637, 11] on button "Close lightbox" at bounding box center [635, 10] width 16 height 14
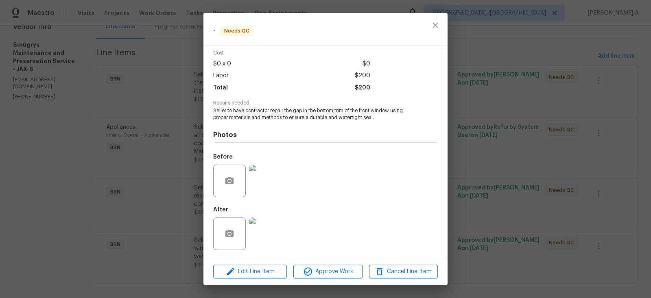
click at [261, 235] on img at bounding box center [265, 234] width 33 height 33
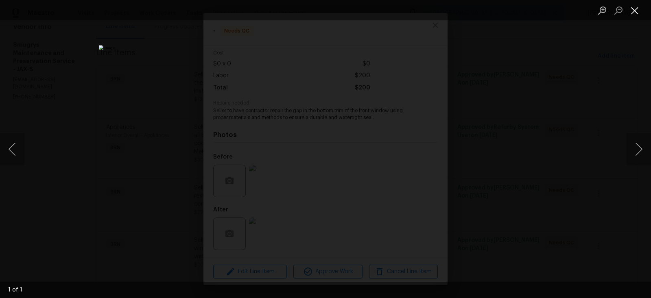
click at [634, 10] on button "Close lightbox" at bounding box center [635, 10] width 16 height 14
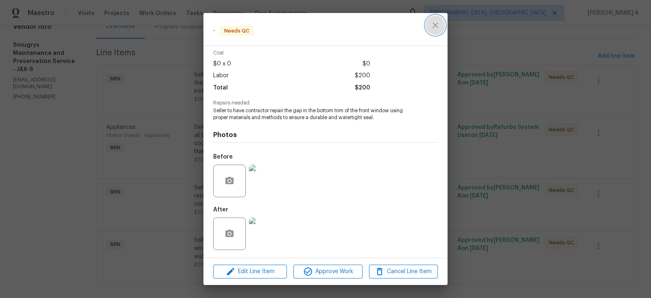
click at [436, 24] on icon "close" at bounding box center [435, 24] width 5 height 5
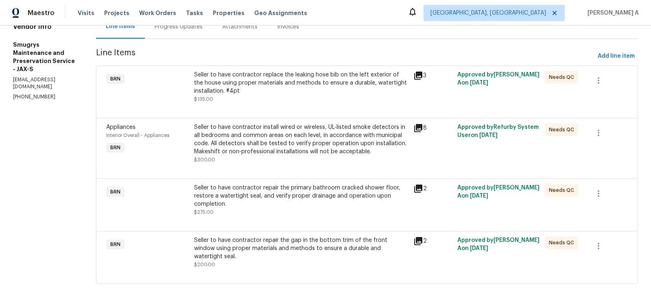
click at [311, 191] on div "Seller to have contractor repair the primary bathroom cracked shower floor, res…" at bounding box center [301, 196] width 215 height 24
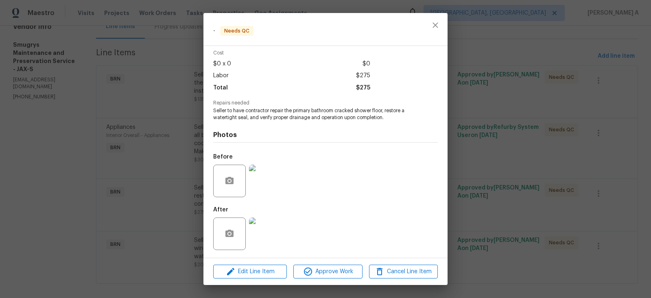
click at [265, 185] on img at bounding box center [265, 181] width 33 height 33
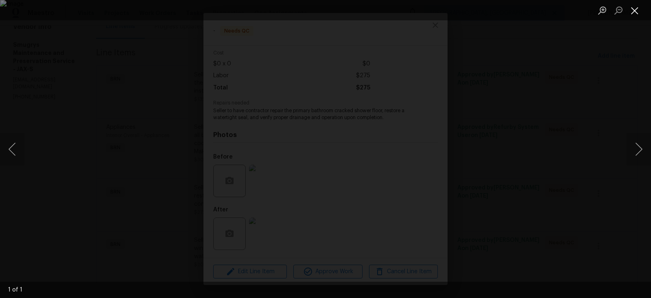
click at [633, 8] on button "Close lightbox" at bounding box center [635, 10] width 16 height 14
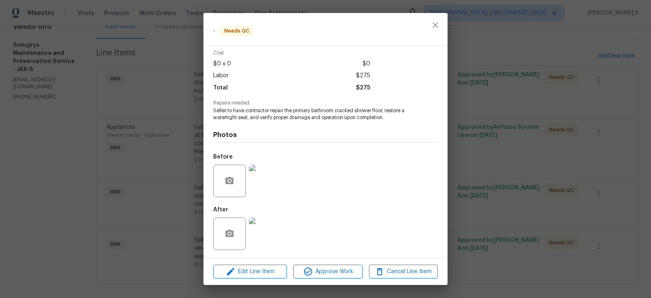
click at [257, 241] on img at bounding box center [265, 234] width 33 height 33
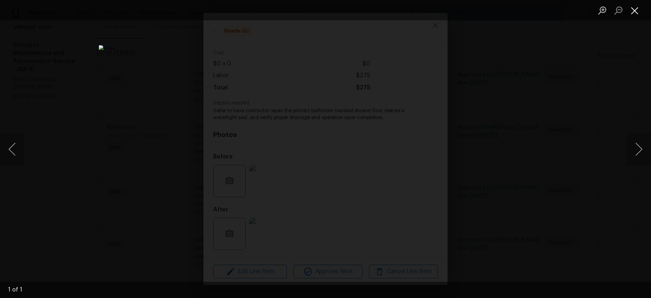
click at [633, 12] on button "Close lightbox" at bounding box center [635, 10] width 16 height 14
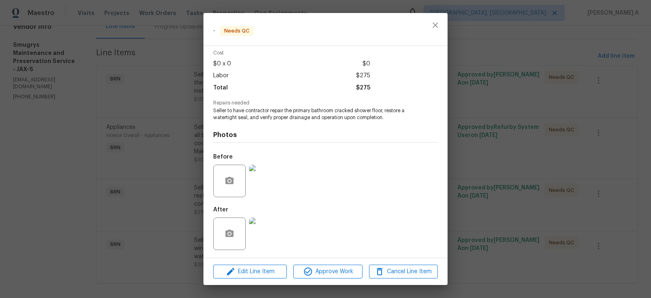
click at [266, 177] on img at bounding box center [265, 181] width 33 height 33
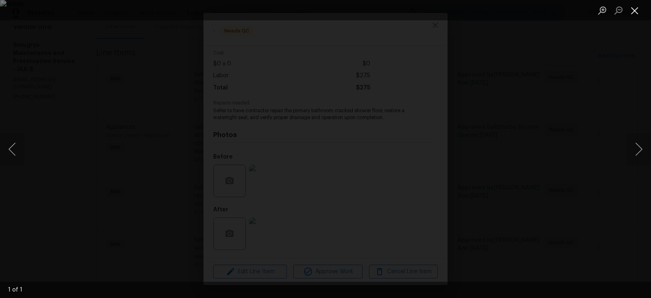
click at [637, 11] on button "Close lightbox" at bounding box center [635, 10] width 16 height 14
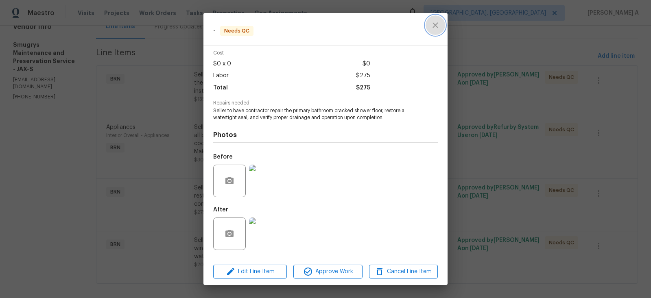
click at [434, 26] on icon "close" at bounding box center [435, 24] width 5 height 5
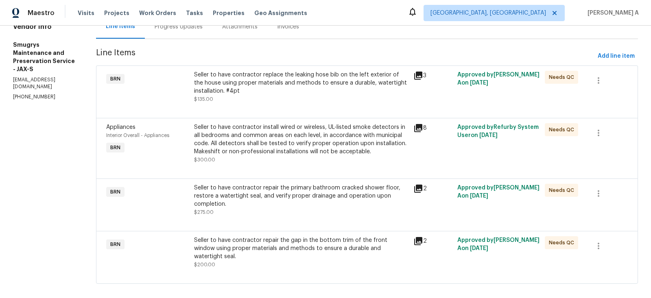
click at [331, 197] on div "Seller to have contractor repair the primary bathroom cracked shower floor, res…" at bounding box center [301, 196] width 215 height 24
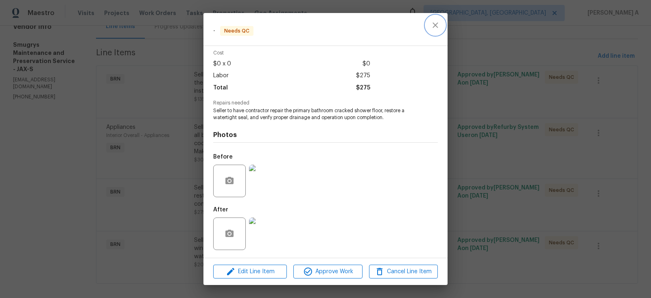
click at [440, 26] on icon "close" at bounding box center [436, 25] width 10 height 10
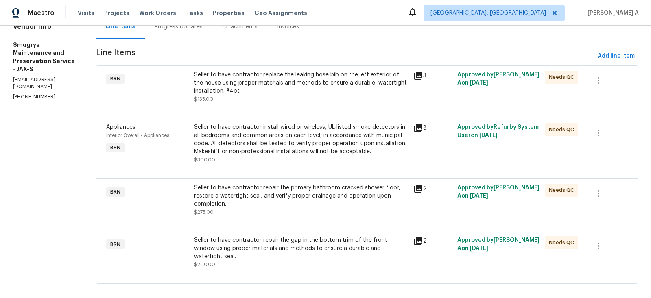
click at [309, 142] on div "Seller to have contractor install wired or wireless, UL-listed smoke detectors …" at bounding box center [301, 139] width 215 height 33
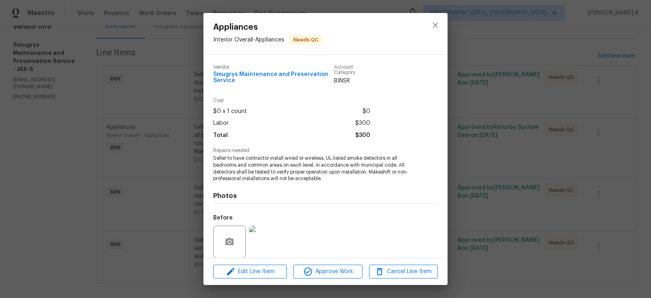
scroll to position [61, 0]
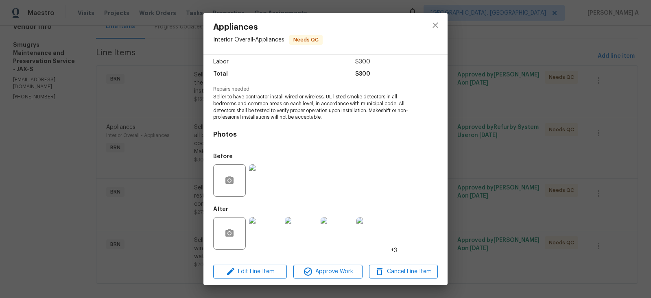
click at [266, 238] on img at bounding box center [265, 233] width 33 height 33
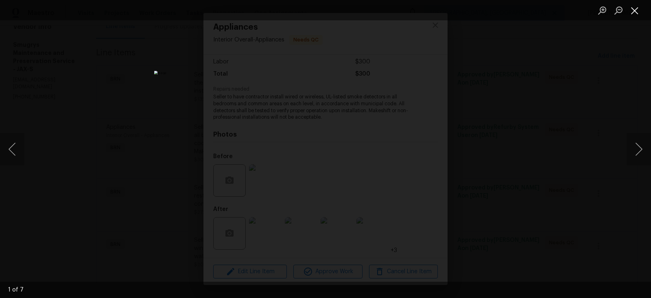
click at [632, 6] on button "Close lightbox" at bounding box center [635, 10] width 16 height 14
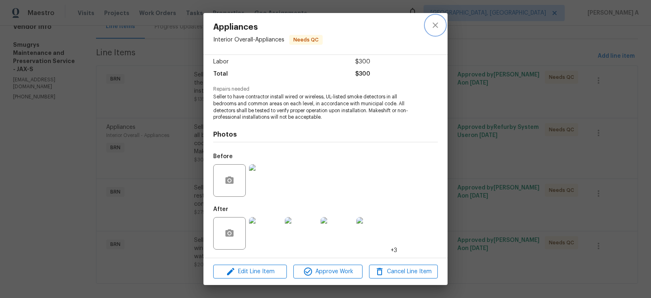
click at [431, 30] on icon "close" at bounding box center [436, 25] width 10 height 10
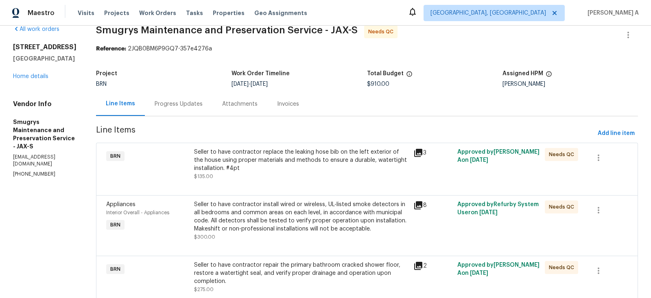
scroll to position [0, 0]
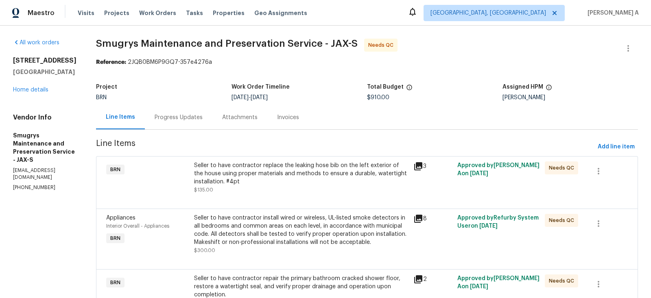
click at [165, 114] on div "Progress Updates" at bounding box center [179, 118] width 48 height 8
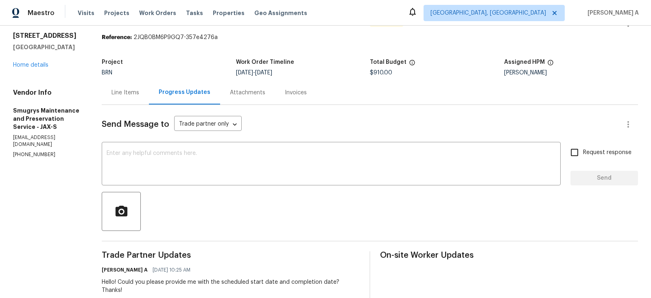
scroll to position [60, 0]
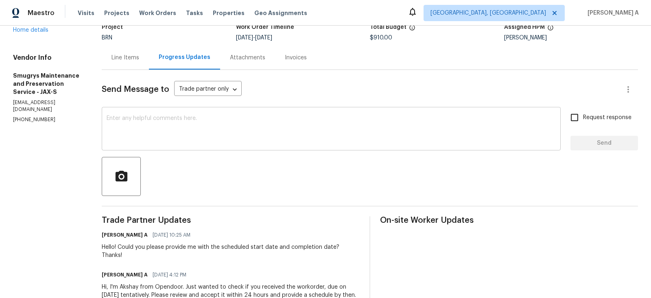
click at [205, 140] on textarea at bounding box center [331, 130] width 449 height 28
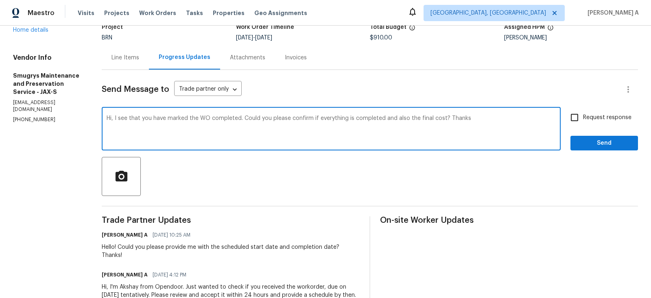
click at [205, 140] on textarea "Hi, I see that you have marked the WO completed. Could you please confirm if ev…" at bounding box center [331, 130] width 449 height 28
click at [0, 0] on icon "Paraphrase text" at bounding box center [0, 0] width 0 height 0
click at [0, 0] on li "Hello, I see you've marked the WO completed." at bounding box center [0, 0] width 0 height 0
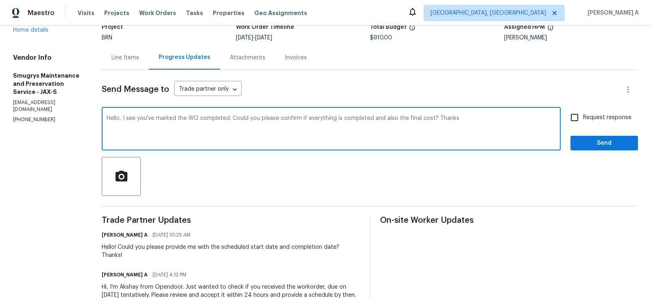
click at [478, 129] on textarea "Hello, I see you've marked the WO completed. Could you please confirm if everyt…" at bounding box center [331, 130] width 449 height 28
click at [396, 120] on textarea "Hello, I see you've marked the WO completed. Could you please confirm if everyt…" at bounding box center [331, 130] width 449 height 28
type textarea "Hello, I see you've marked the WO completed. Could you please confirm if everyt…"
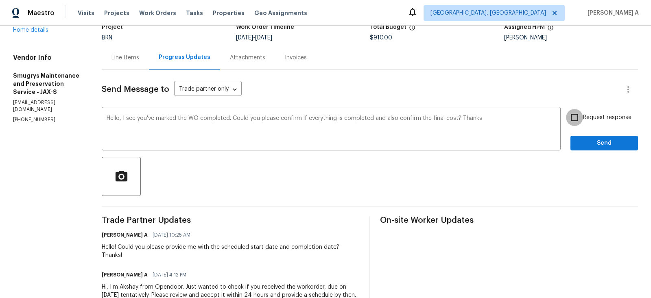
click at [581, 117] on input "Request response" at bounding box center [574, 117] width 17 height 17
checkbox input "true"
click at [604, 143] on span "Send" at bounding box center [604, 143] width 55 height 10
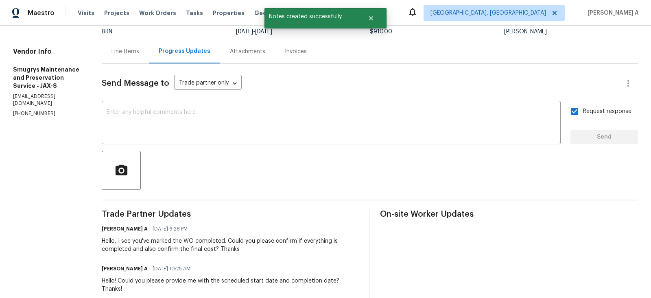
scroll to position [67, 0]
